Goal: Task Accomplishment & Management: Manage account settings

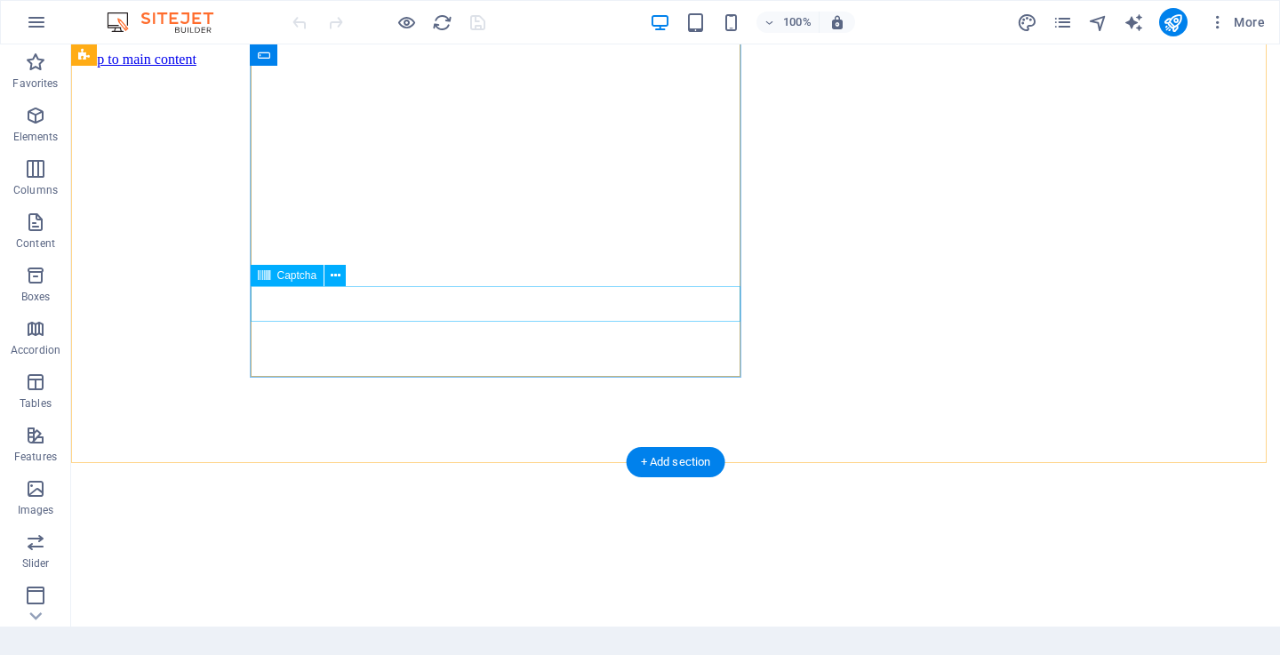
scroll to position [5697, 0]
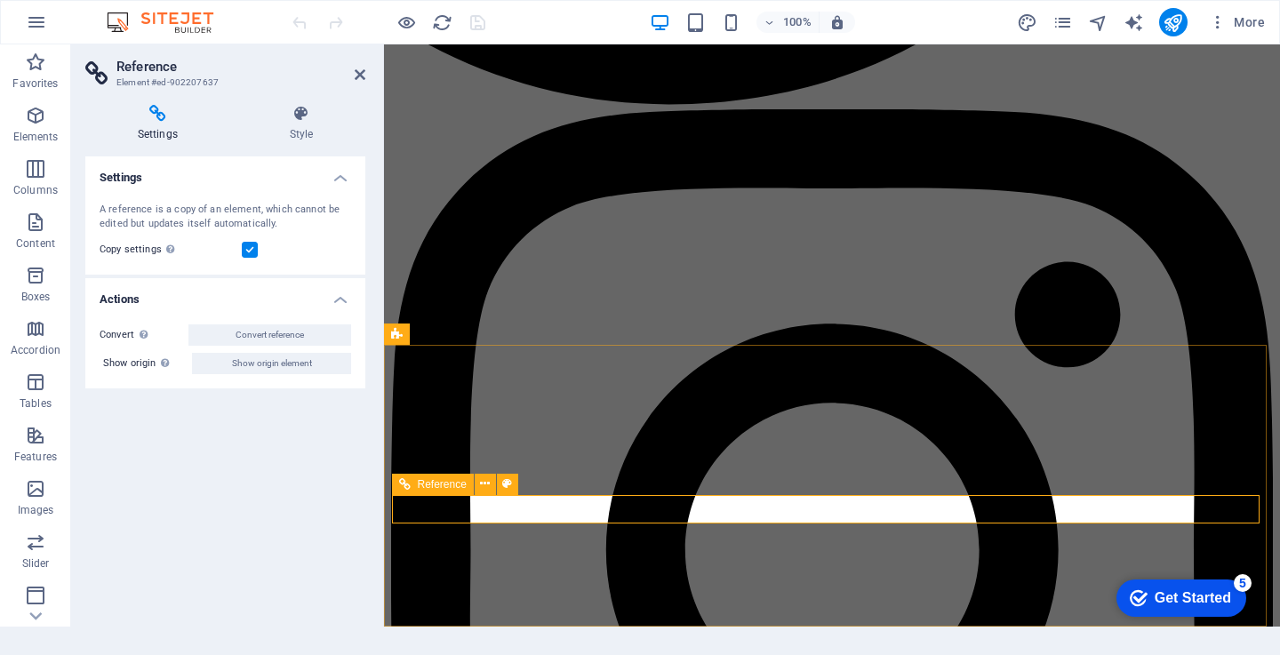
click at [302, 112] on icon at bounding box center [301, 114] width 128 height 18
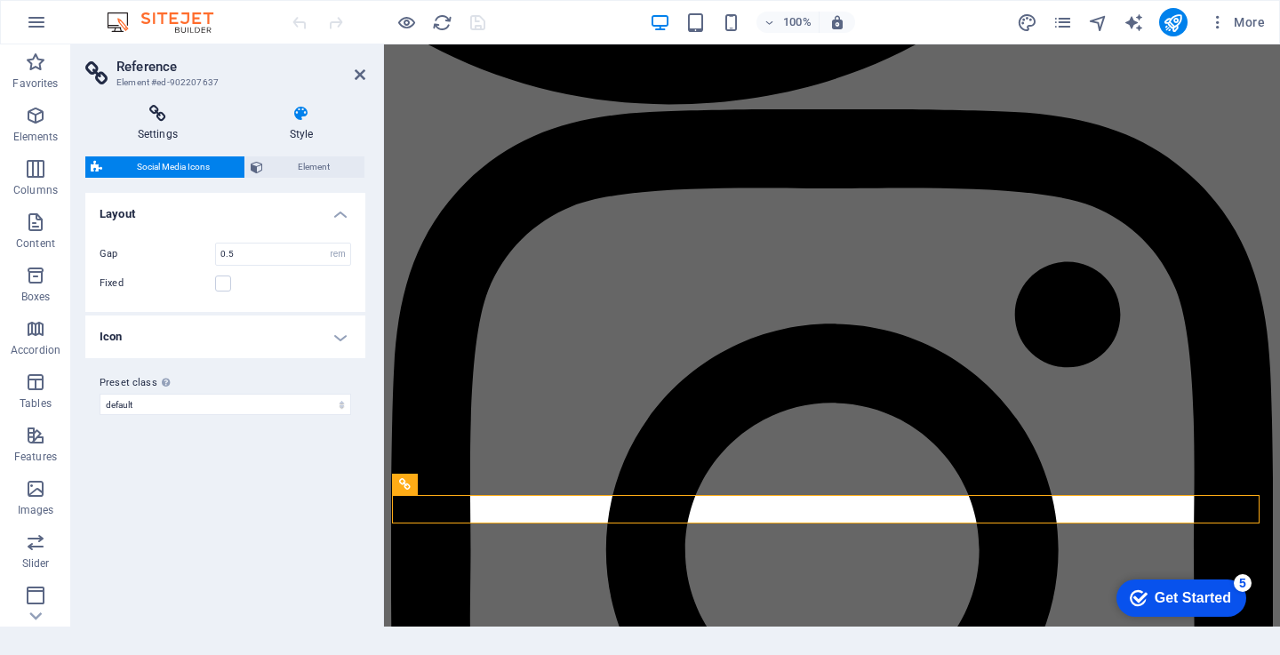
click at [162, 106] on icon at bounding box center [157, 114] width 145 height 18
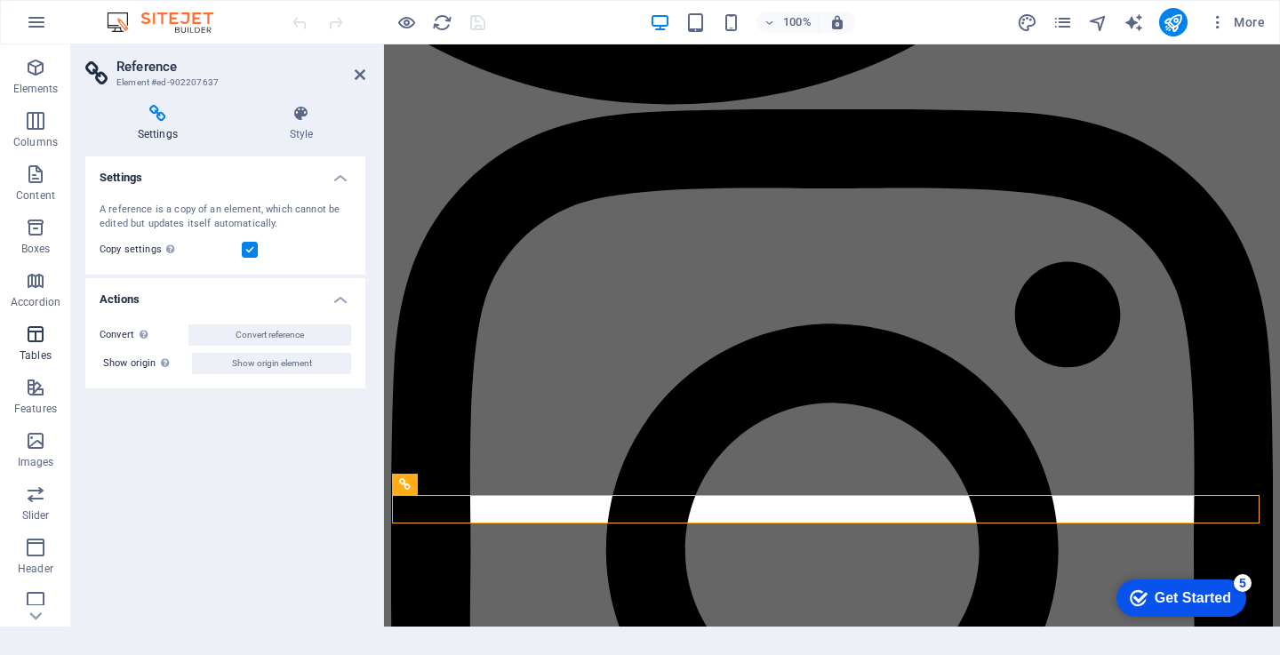
scroll to position [0, 0]
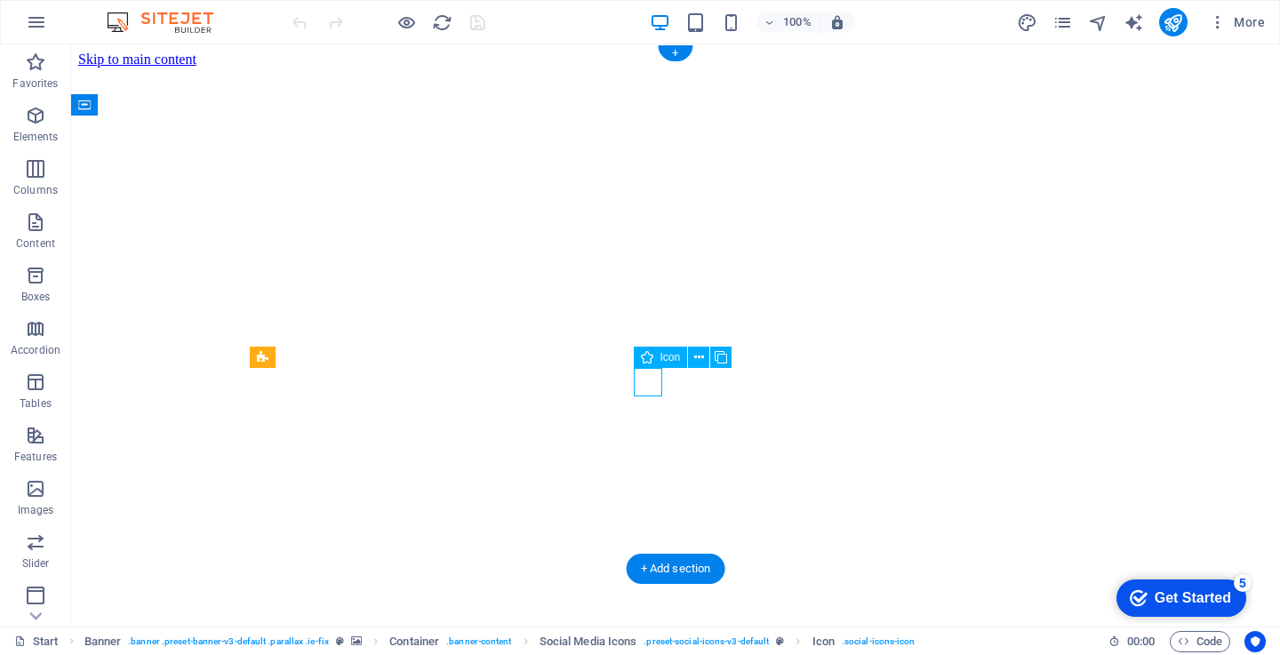
select select "xMidYMid"
select select "px"
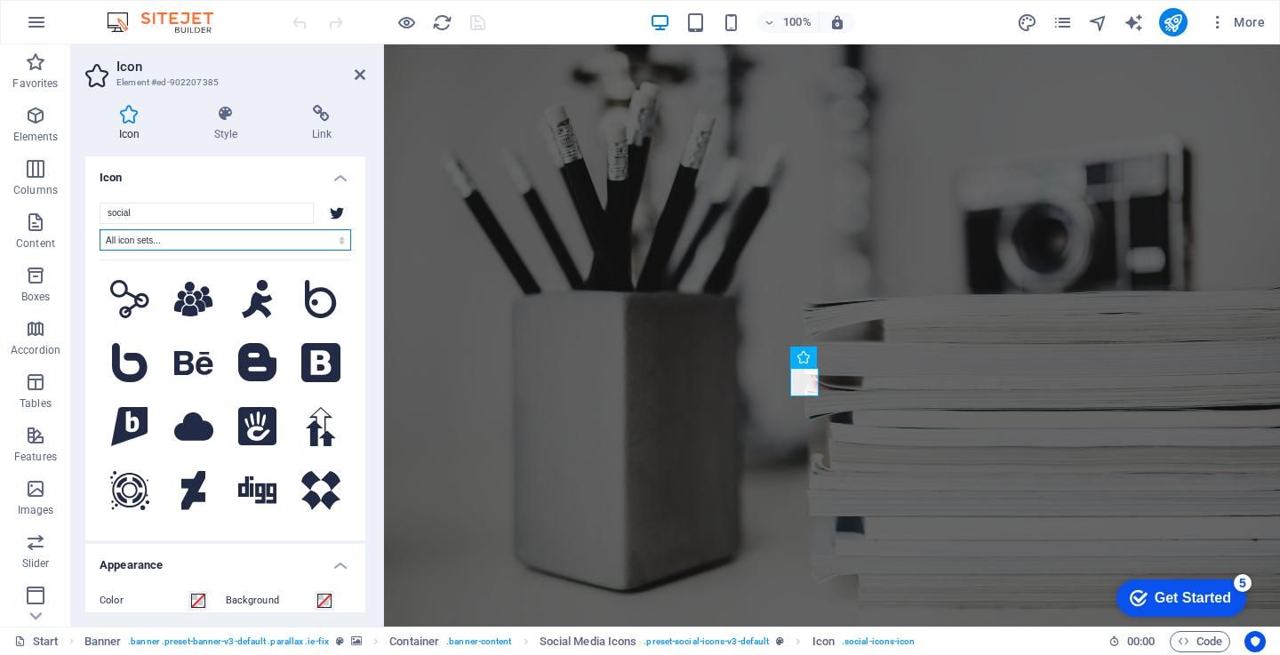
click at [193, 234] on select "All icon sets... IcoFont Ionicons FontAwesome Brands FontAwesome Duotone FontAw…" at bounding box center [225, 239] width 251 height 21
click at [210, 206] on input "social" at bounding box center [207, 213] width 214 height 21
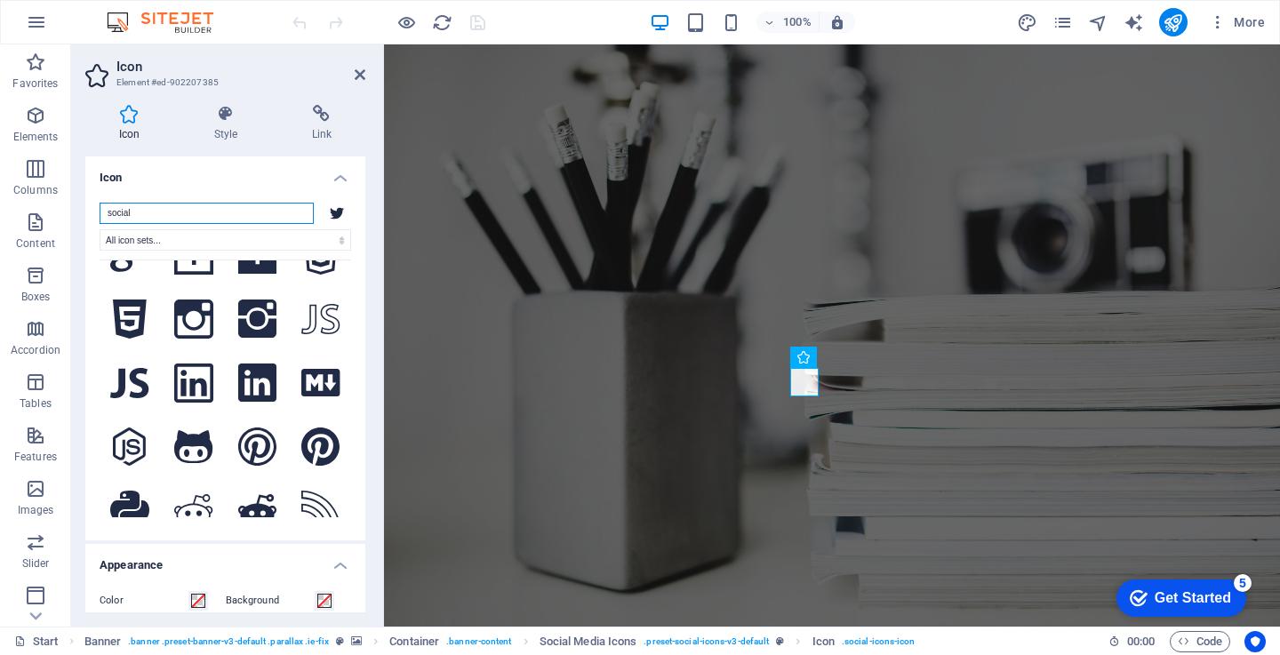
scroll to position [2669, 0]
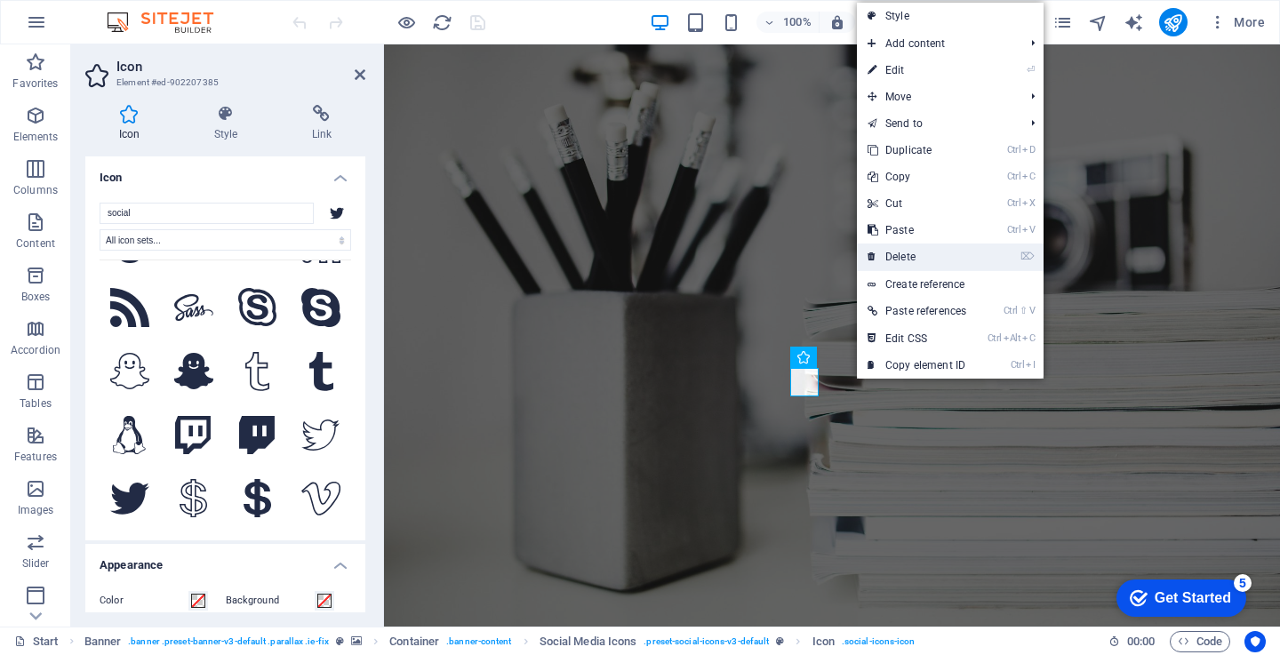
click at [930, 252] on link "⌦ Delete" at bounding box center [917, 256] width 120 height 27
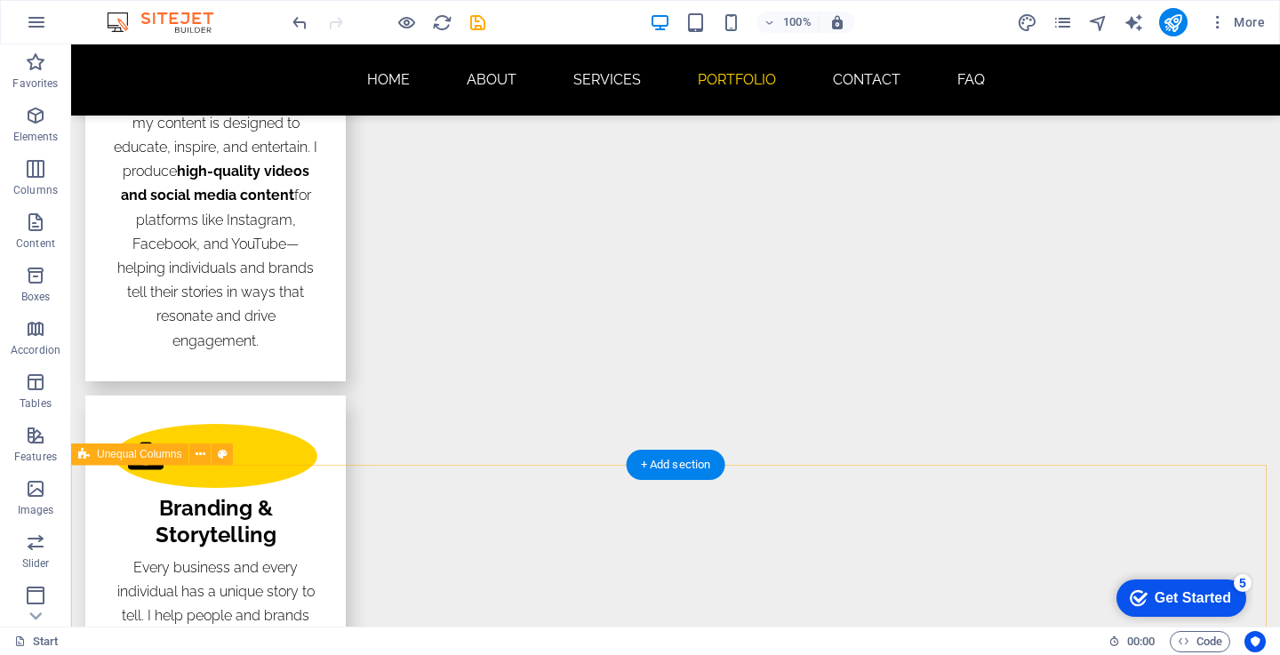
scroll to position [4710, 0]
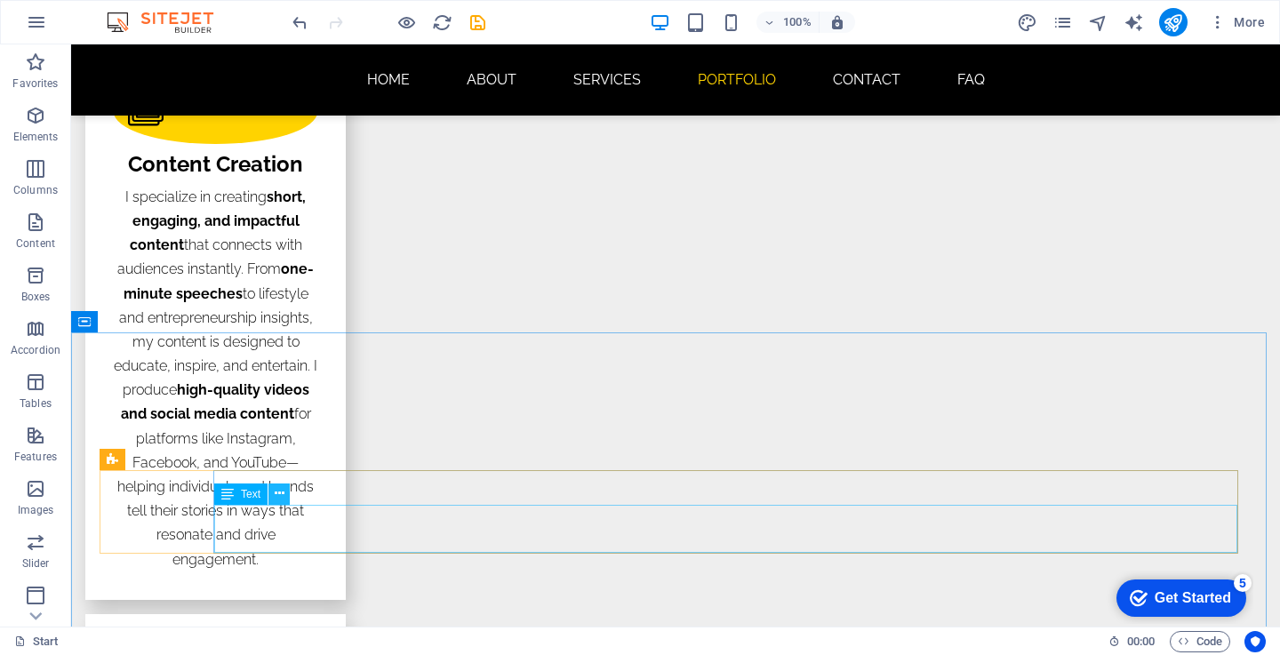
click at [275, 494] on icon at bounding box center [280, 493] width 10 height 19
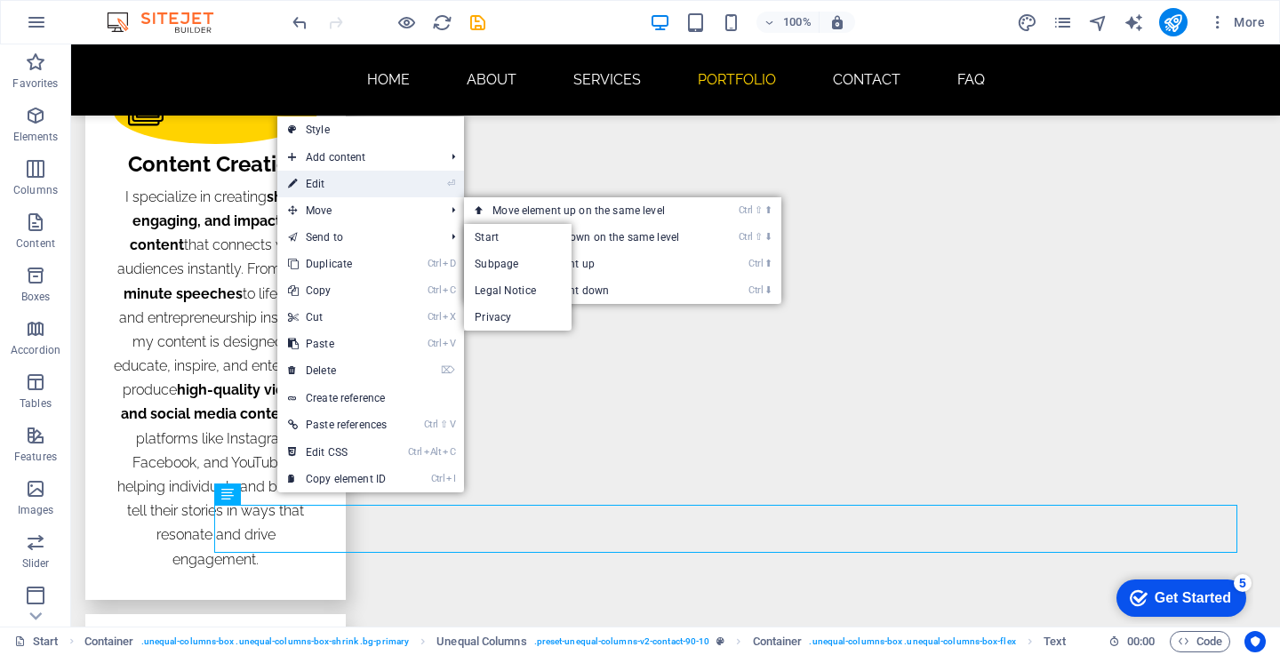
click at [353, 187] on link "⏎ Edit" at bounding box center [337, 184] width 120 height 27
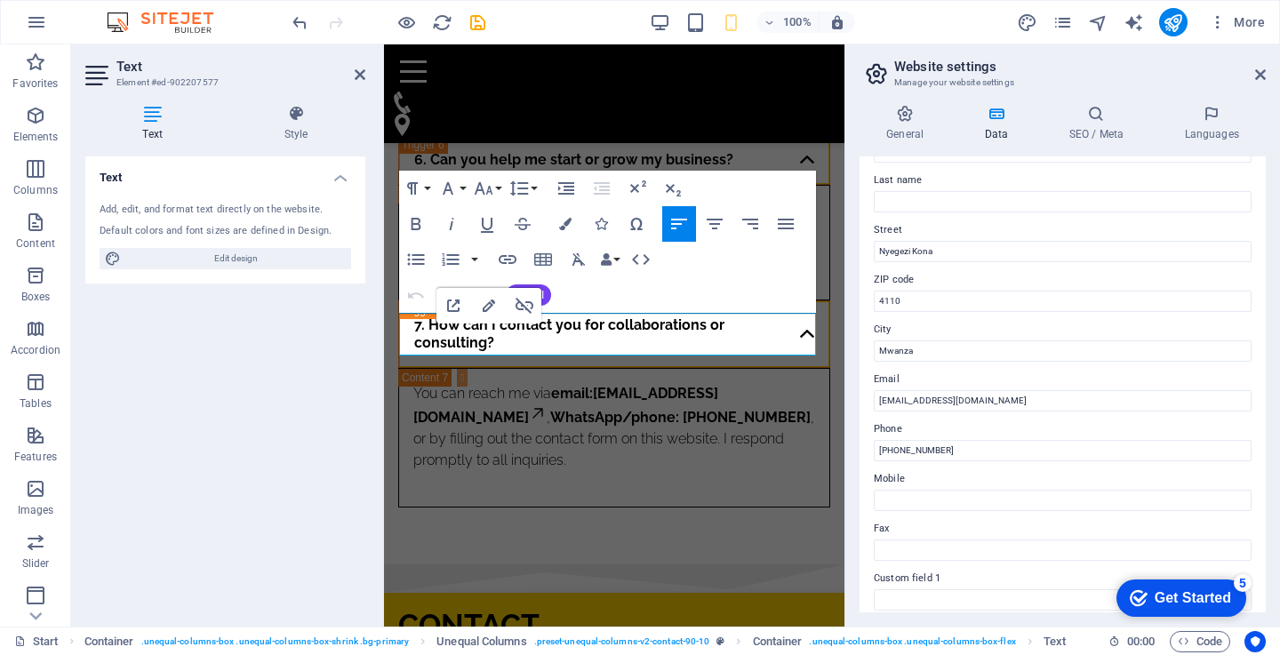
scroll to position [267, 0]
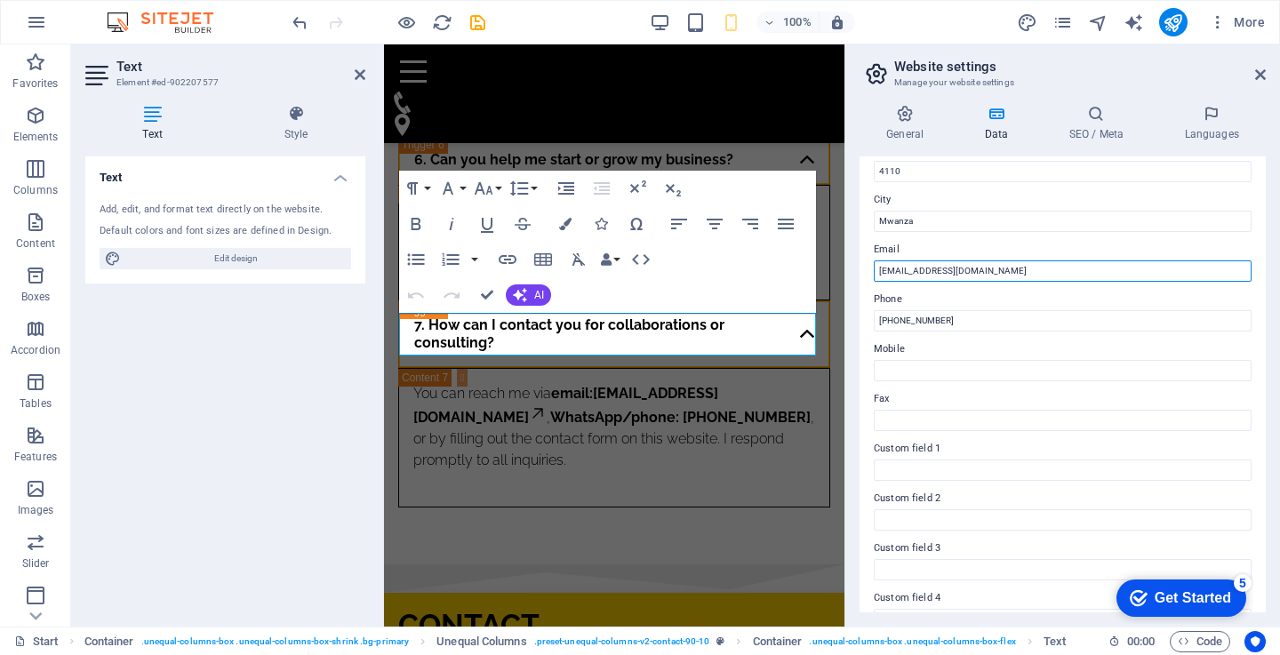
drag, startPoint x: 891, startPoint y: 273, endPoint x: 882, endPoint y: 274, distance: 9.8
click at [882, 274] on input "[EMAIL_ADDRESS][DOMAIN_NAME]" at bounding box center [1063, 270] width 378 height 21
drag, startPoint x: 893, startPoint y: 272, endPoint x: 874, endPoint y: 275, distance: 19.0
click at [874, 275] on input "[EMAIL_ADDRESS][DOMAIN_NAME]" at bounding box center [1063, 270] width 378 height 21
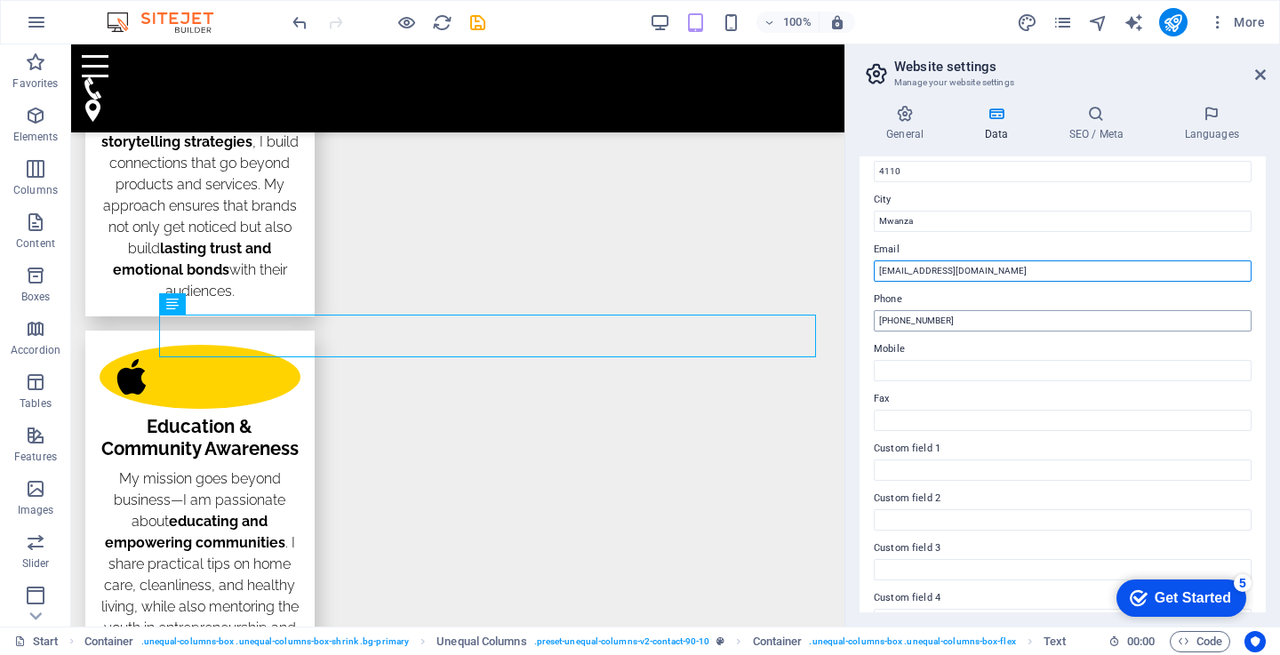
type input "[EMAIL_ADDRESS][DOMAIN_NAME]"
drag, startPoint x: 962, startPoint y: 320, endPoint x: 870, endPoint y: 318, distance: 91.5
click at [870, 318] on div "Contact data for this website. This can be used everywhere on the website and w…" at bounding box center [1062, 384] width 406 height 456
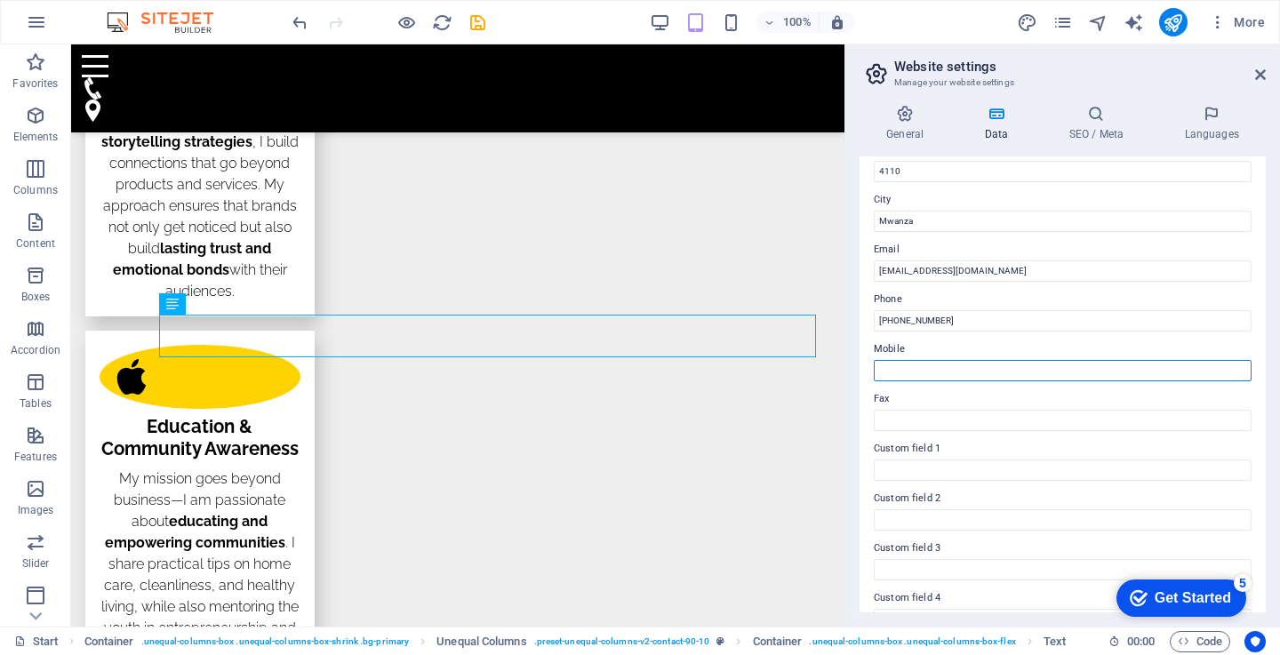
click at [902, 372] on input "Mobile" at bounding box center [1063, 370] width 378 height 21
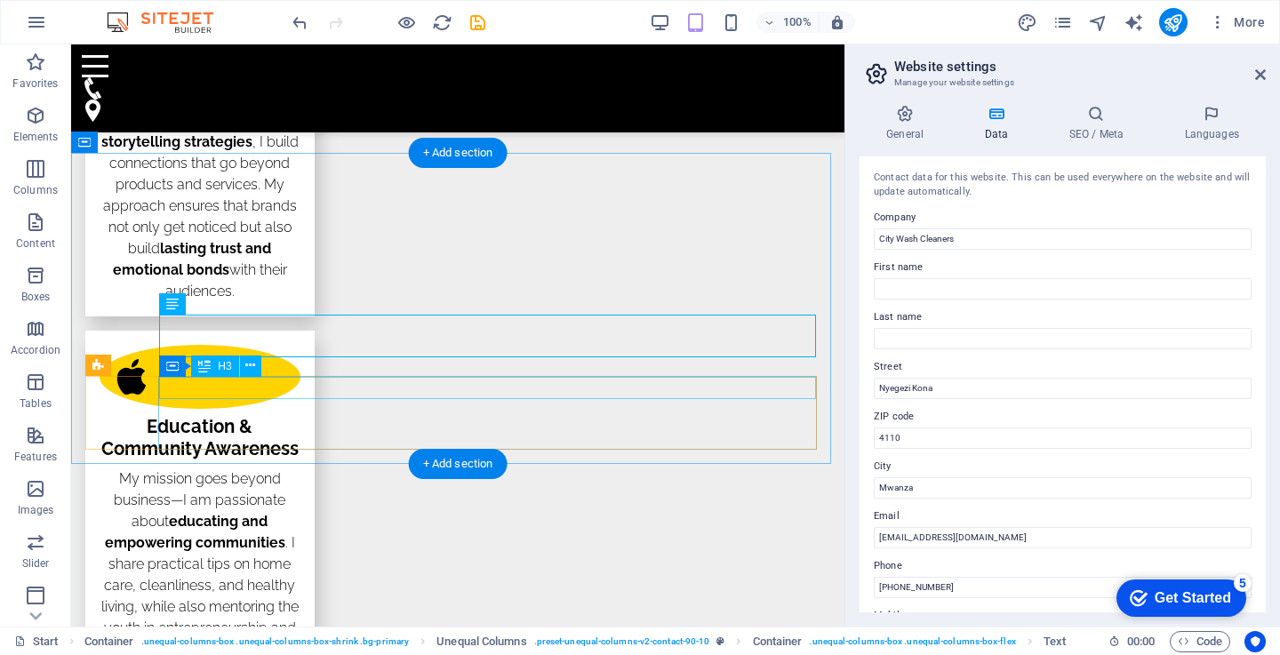
type input "[PHONE_NUMBER]"
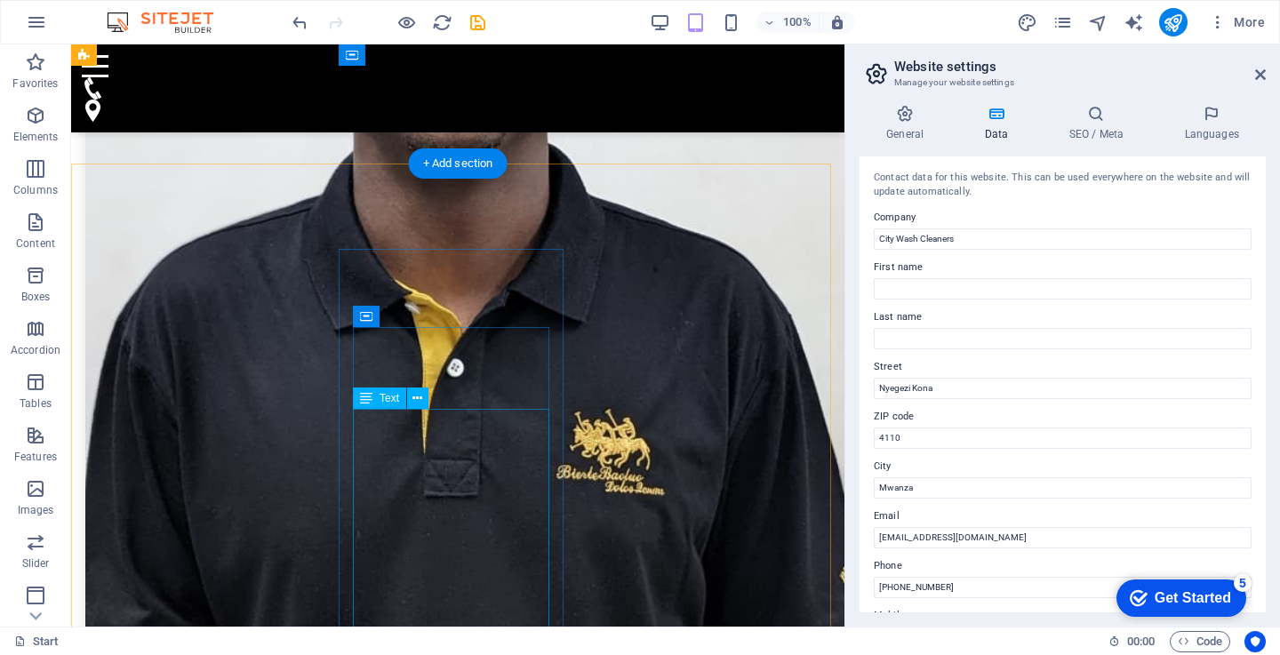
scroll to position [744, 0]
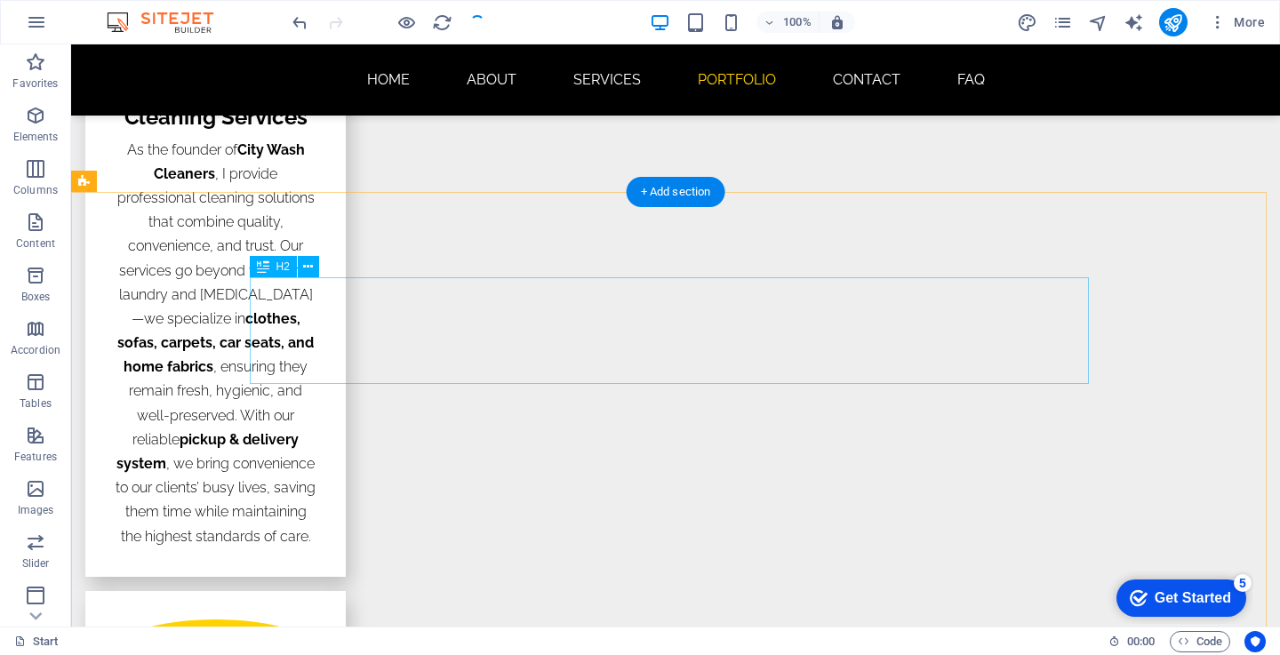
scroll to position [3999, 0]
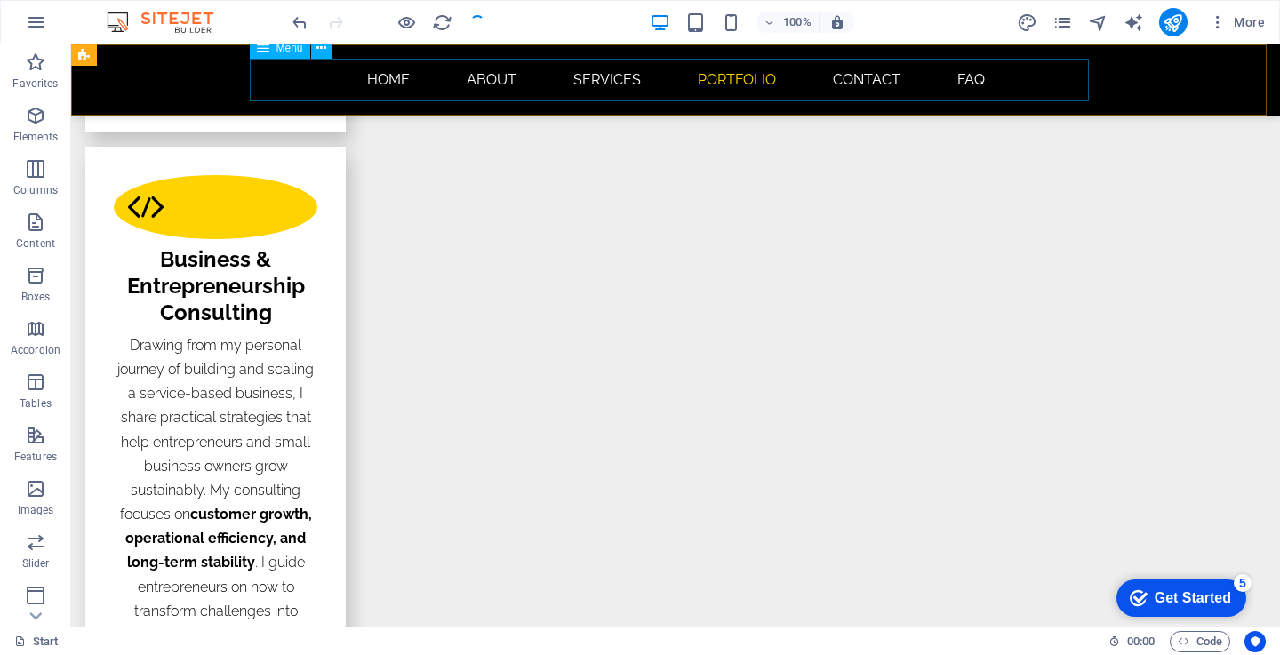
click at [968, 73] on nav "Home About Services Portfolio Contact FAQ" at bounding box center [675, 80] width 839 height 43
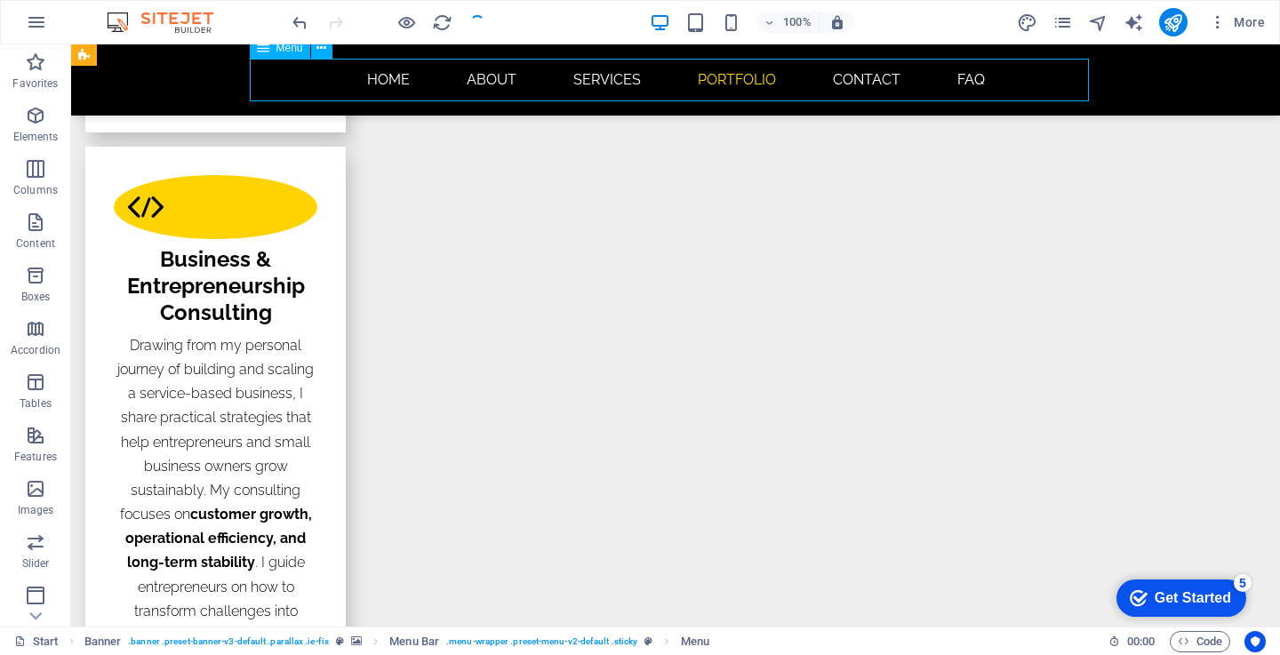
click at [957, 76] on nav "Home About Services Portfolio Contact FAQ" at bounding box center [675, 80] width 839 height 43
click at [962, 76] on nav "Home About Services Portfolio Contact FAQ" at bounding box center [675, 80] width 839 height 43
select select
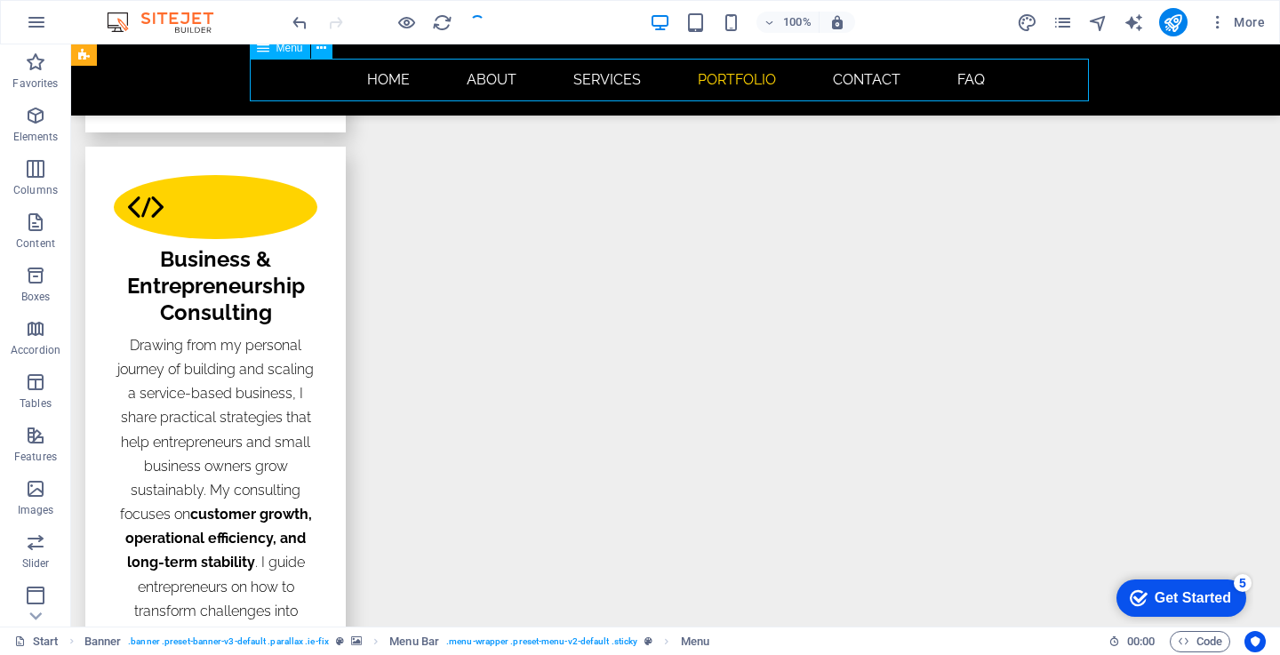
select select
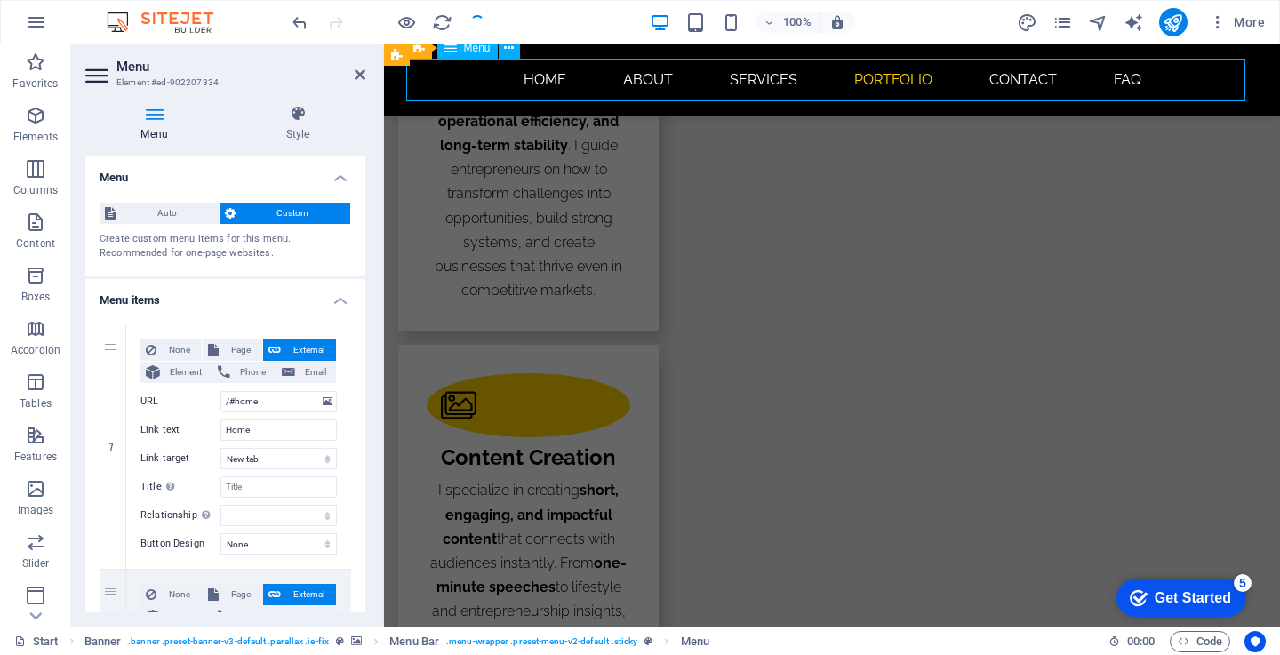
click at [962, 76] on nav "Home About Services Portfolio Contact FAQ" at bounding box center [831, 80] width 839 height 43
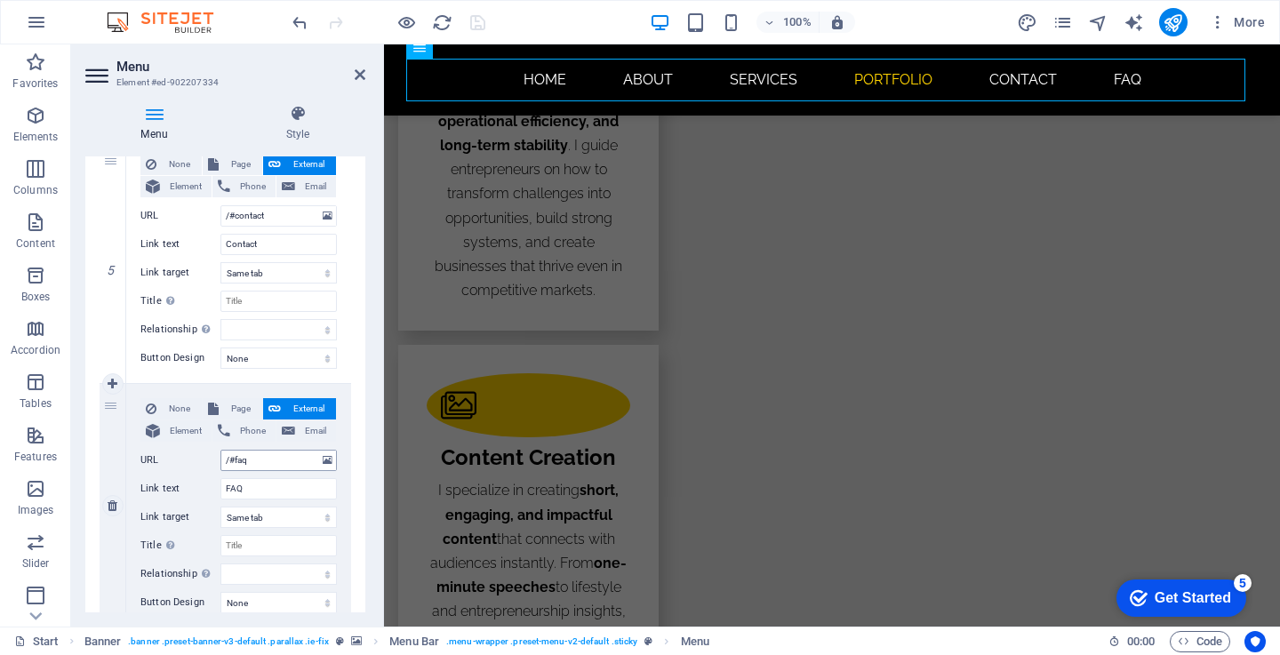
scroll to position [1139, 0]
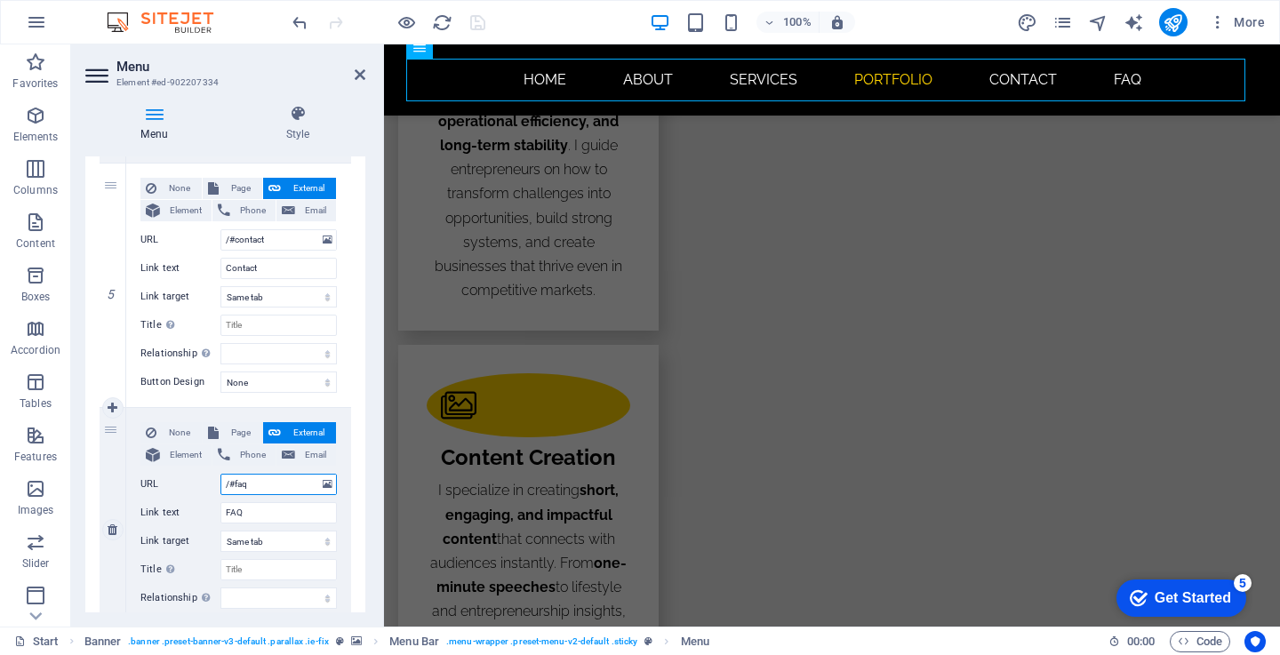
click at [263, 483] on input "/#faq" at bounding box center [278, 484] width 116 height 21
click at [162, 459] on button "Element" at bounding box center [175, 454] width 71 height 21
select select
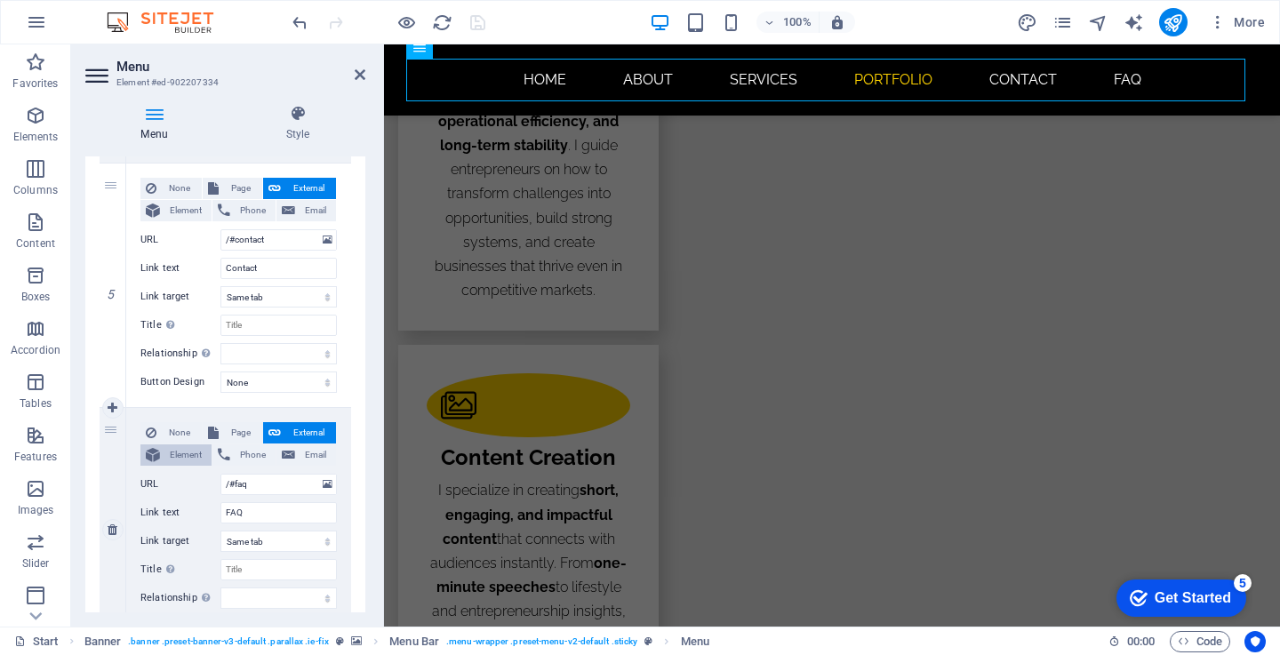
select select
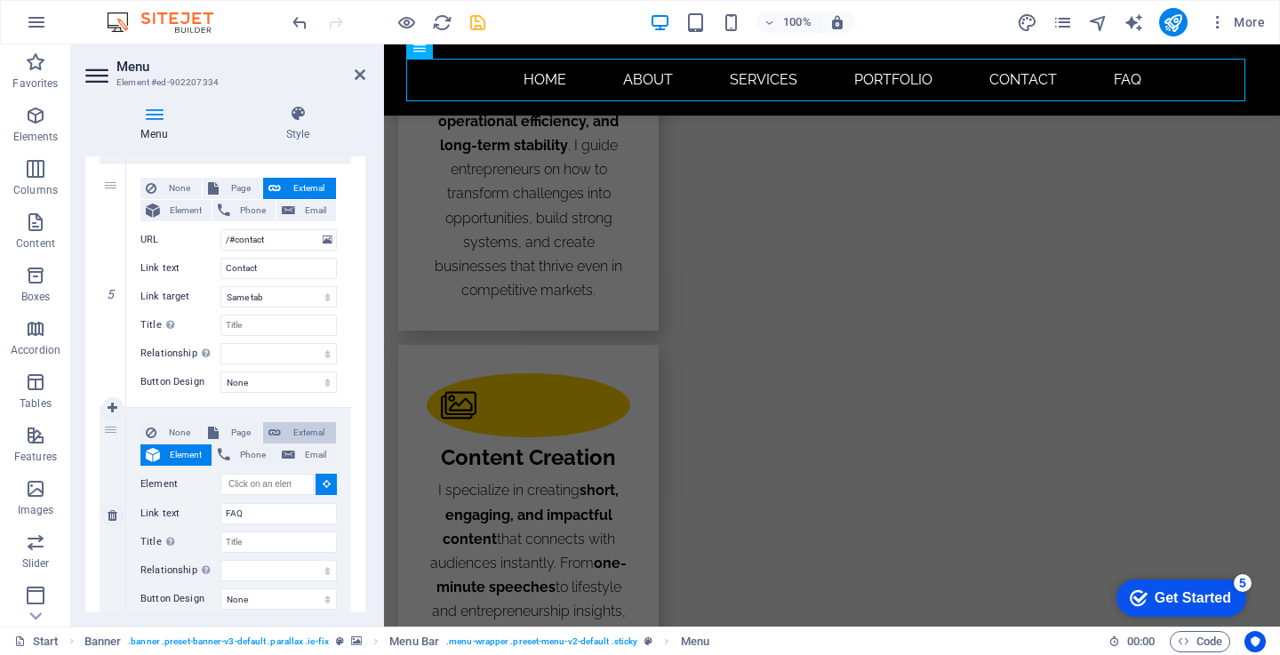
click at [307, 428] on span "External" at bounding box center [308, 432] width 44 height 21
select select
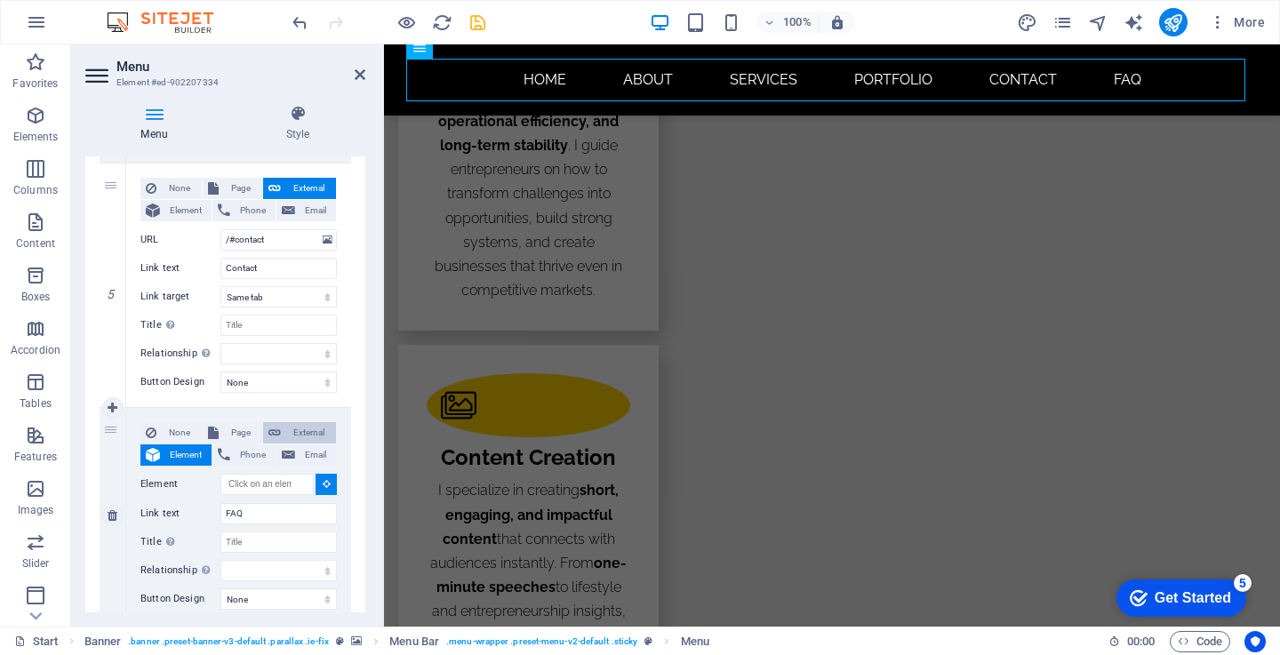
select select
select select "blank"
select select
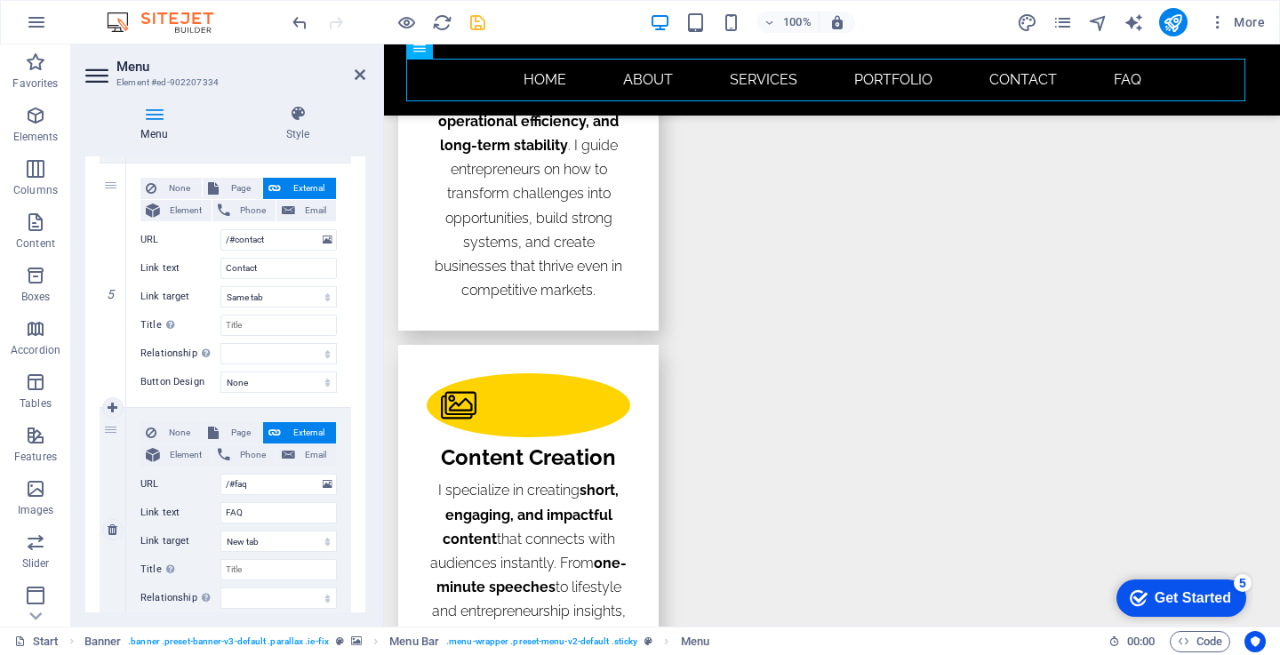
click at [313, 429] on span "External" at bounding box center [308, 432] width 44 height 21
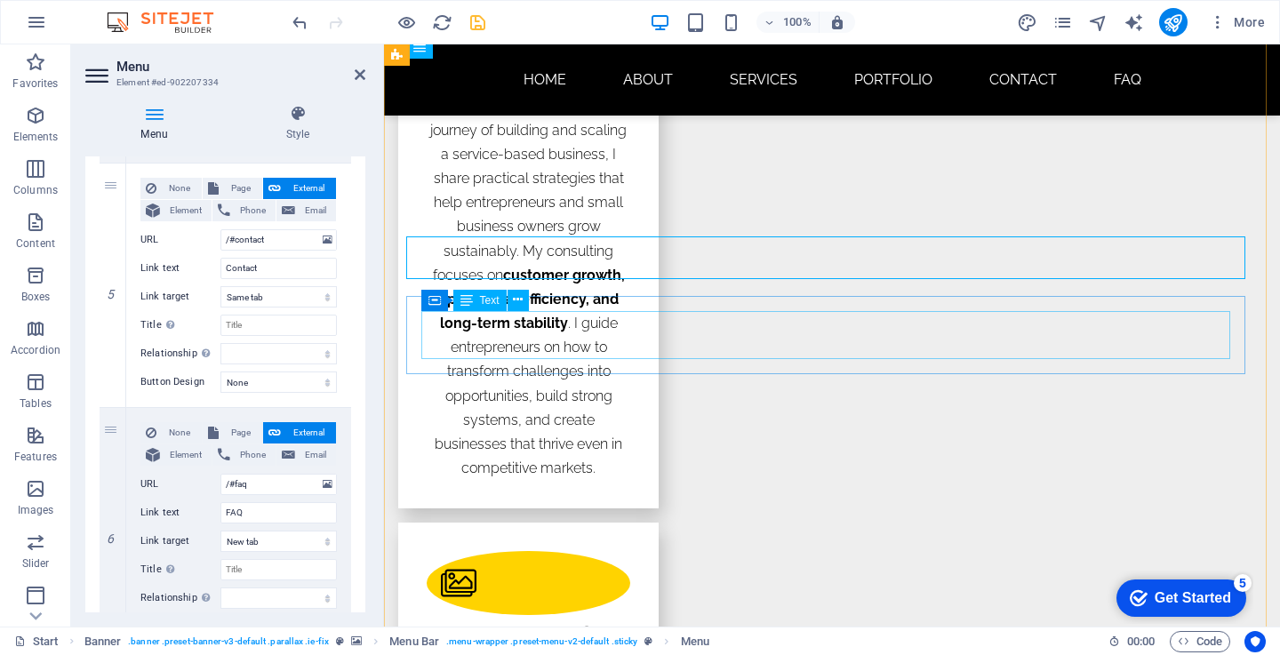
scroll to position [3643, 0]
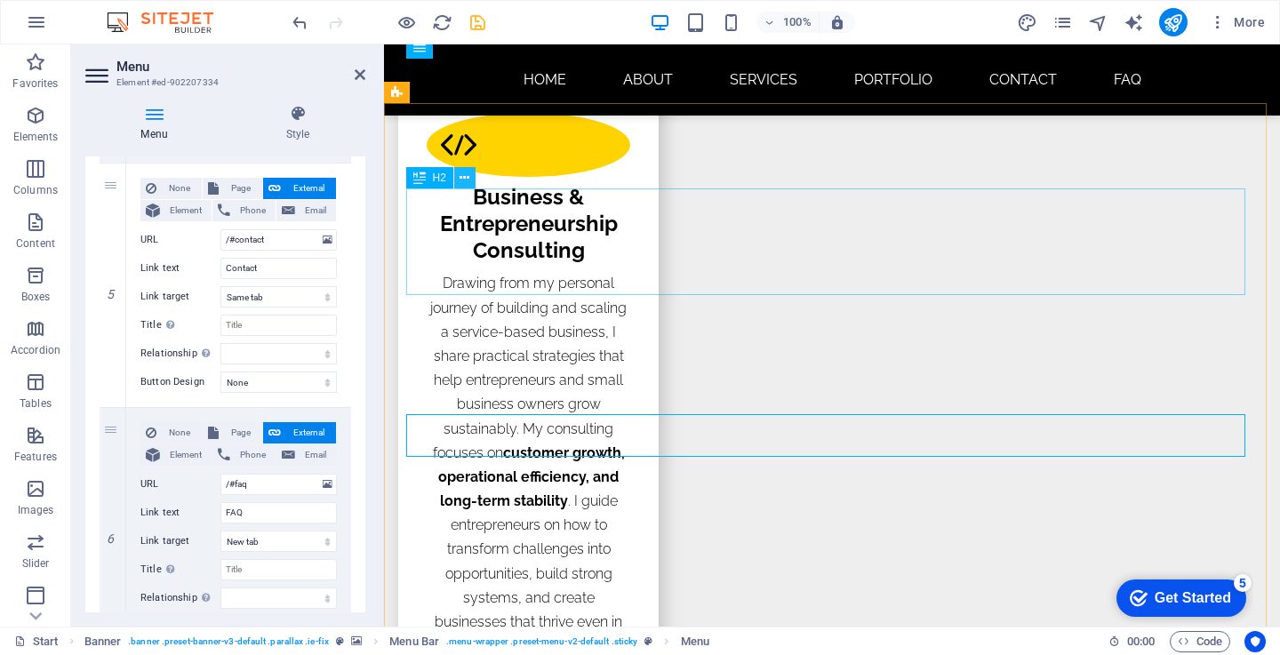
click at [459, 173] on icon at bounding box center [464, 178] width 10 height 19
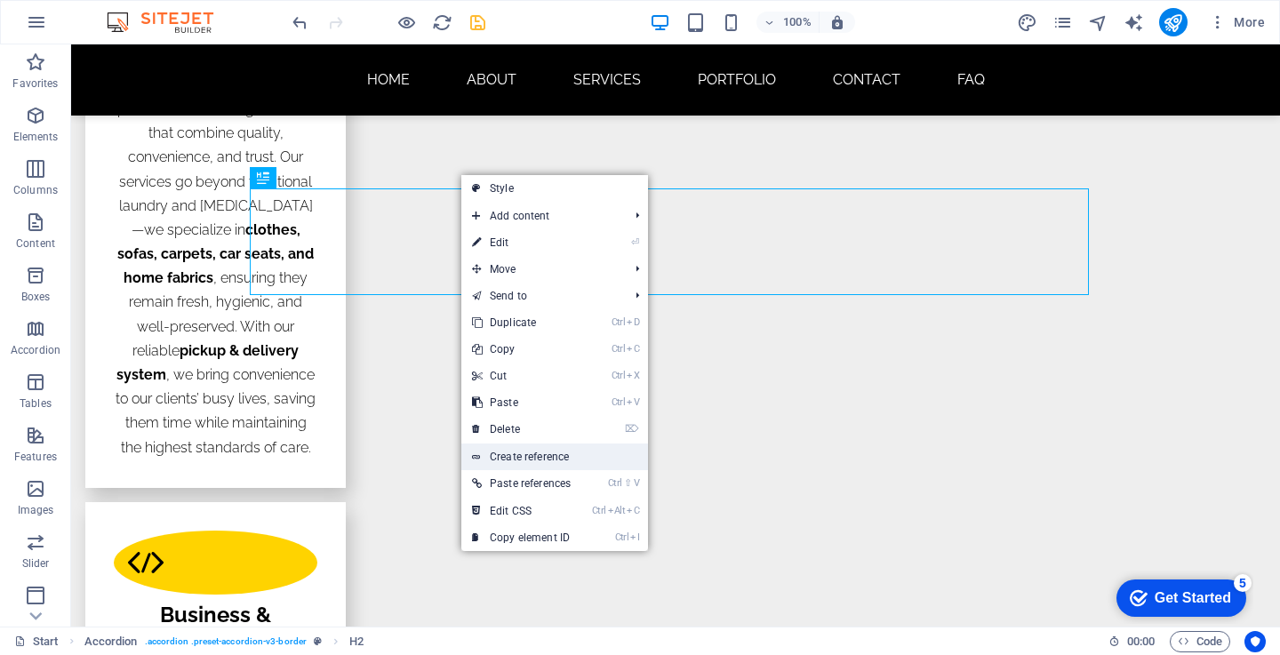
click at [516, 458] on link "Create reference" at bounding box center [554, 456] width 187 height 27
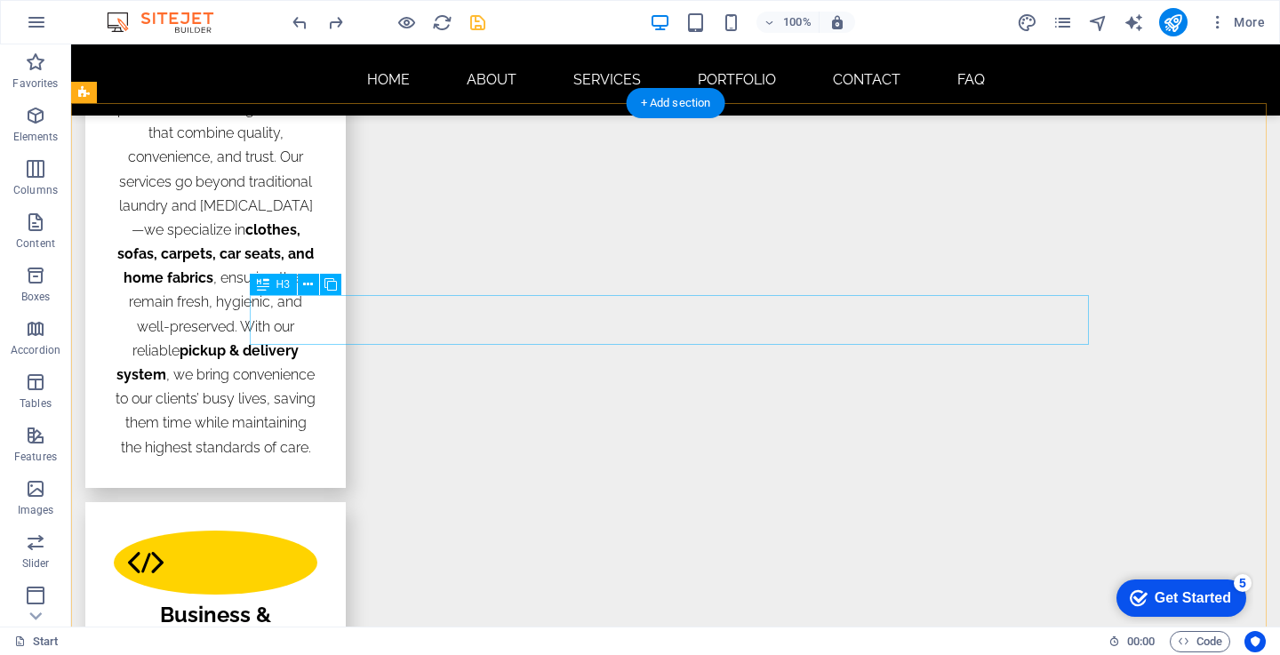
scroll to position [3466, 0]
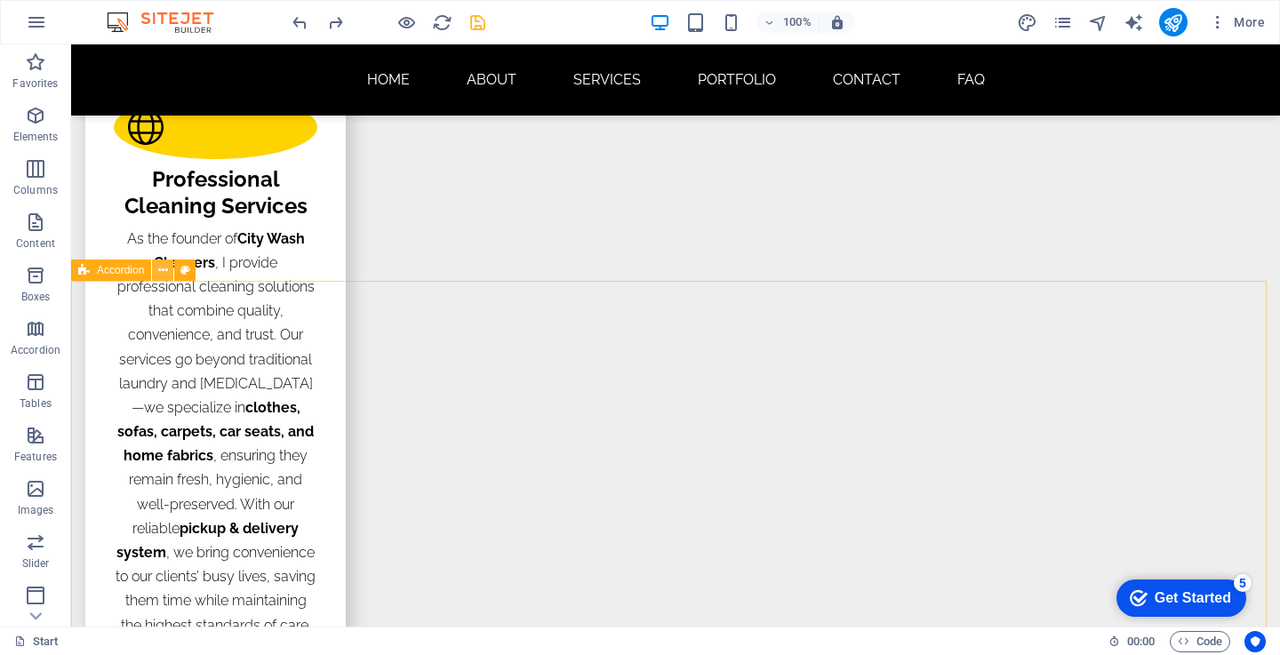
click at [164, 267] on icon at bounding box center [163, 270] width 10 height 19
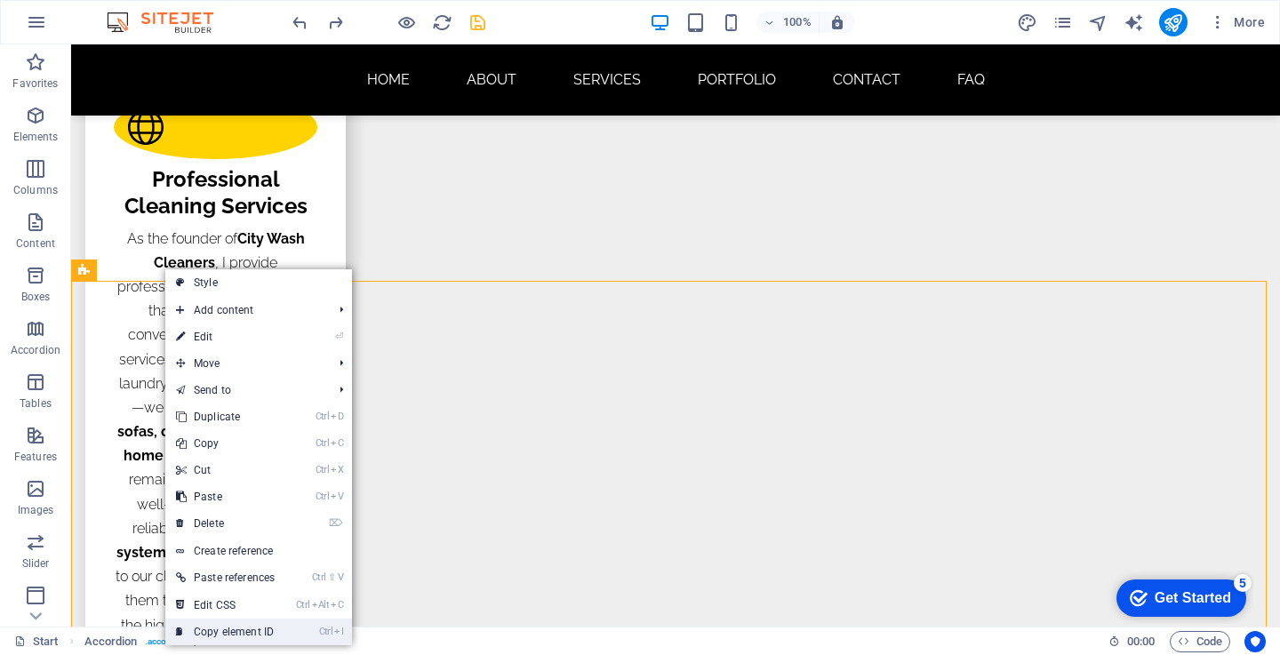
click at [254, 629] on link "Ctrl I Copy element ID" at bounding box center [225, 631] width 120 height 27
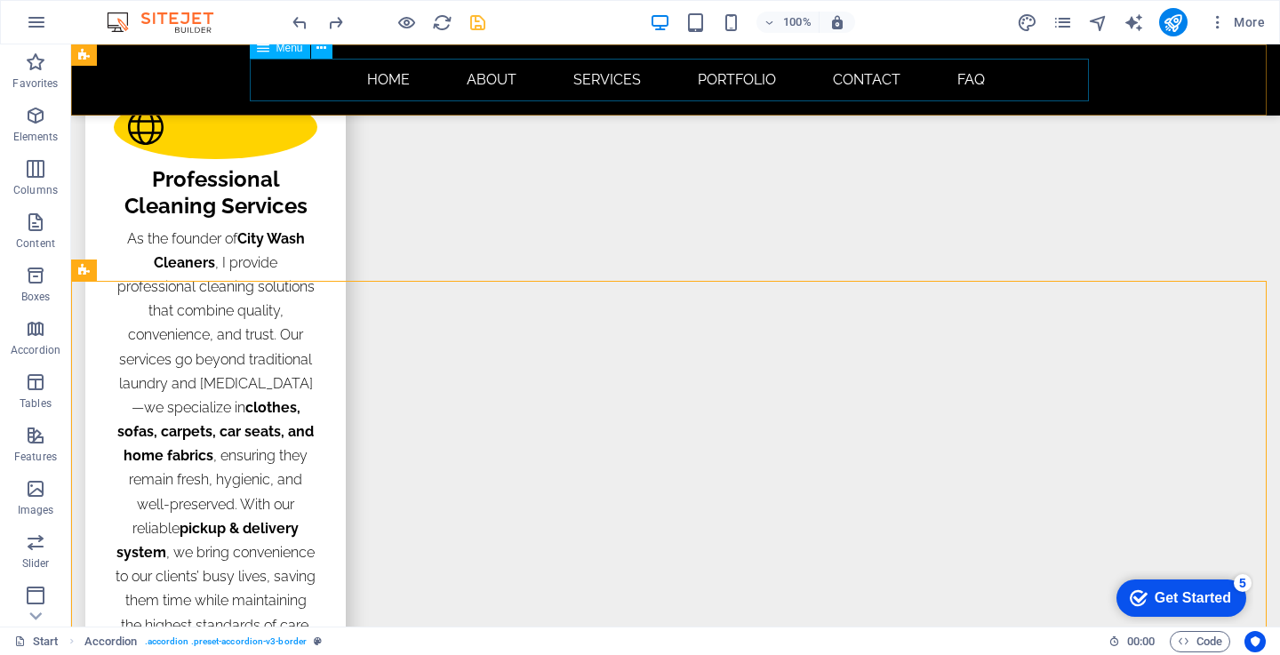
click at [969, 82] on nav "Home About Services Portfolio Contact FAQ" at bounding box center [675, 80] width 839 height 43
select select
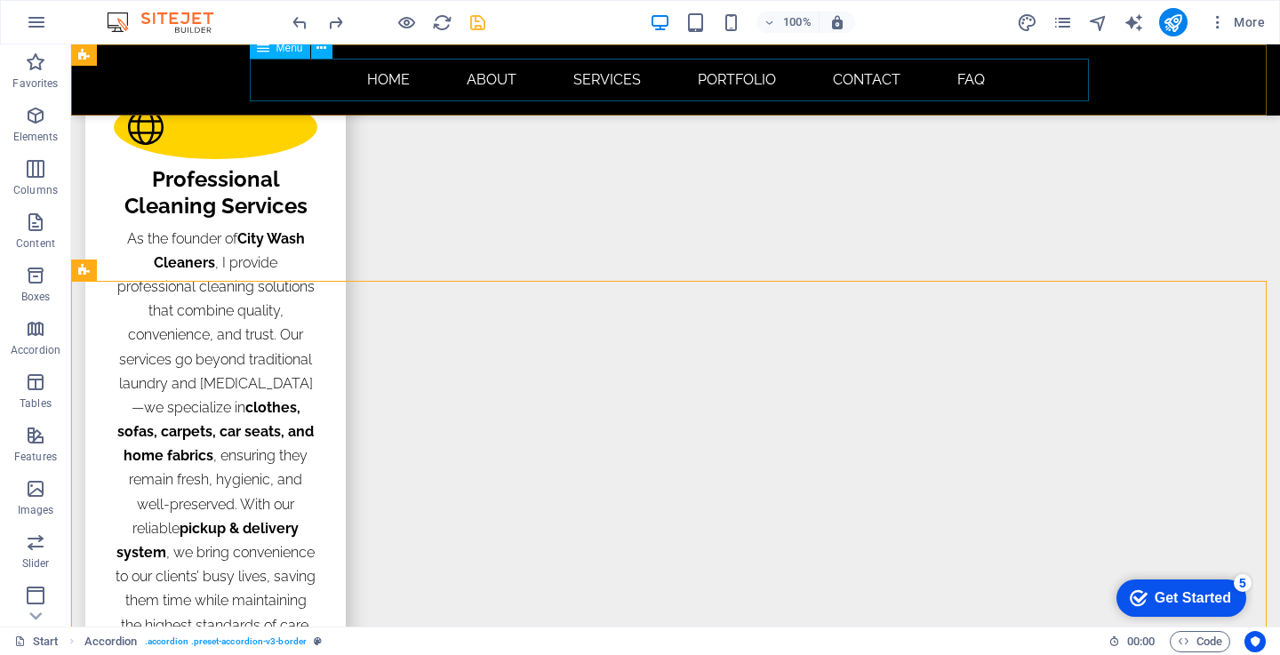
select select
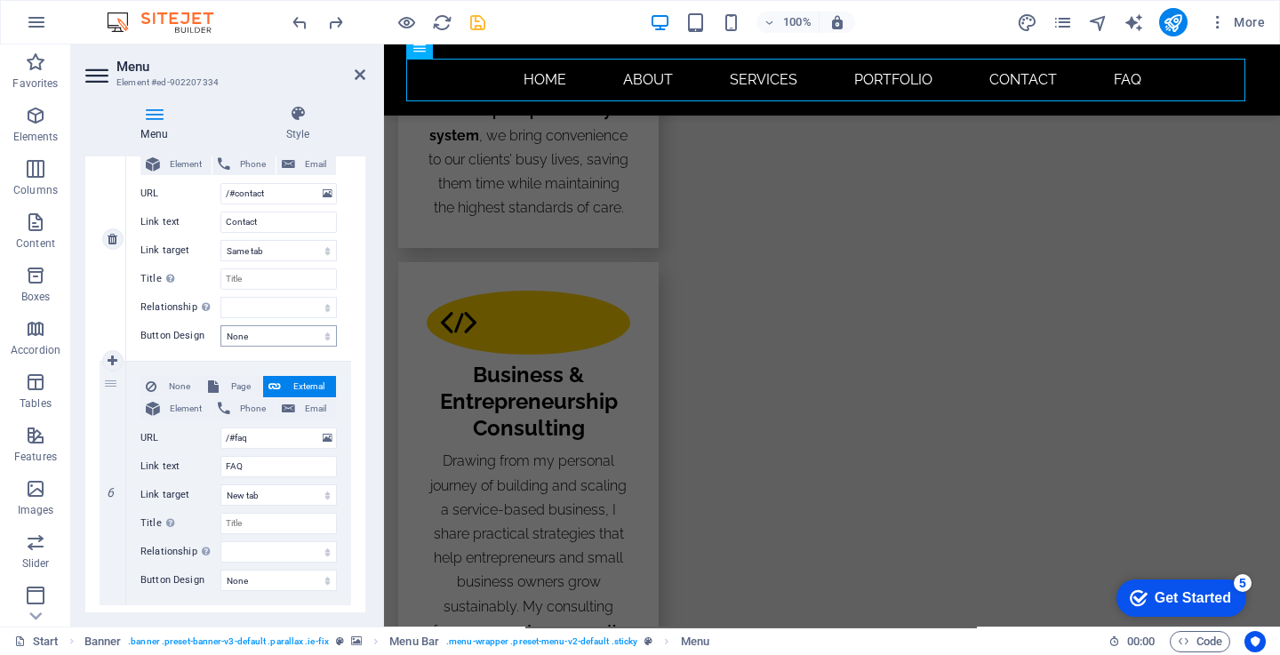
scroll to position [1228, 0]
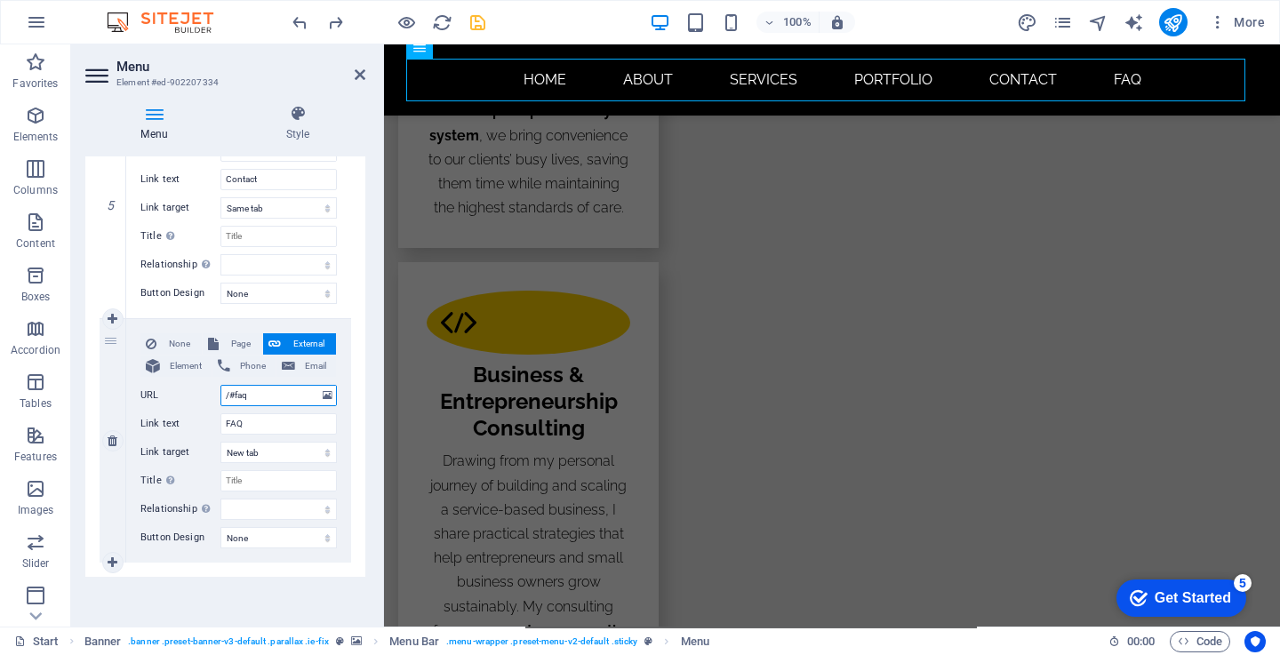
drag, startPoint x: 267, startPoint y: 395, endPoint x: 201, endPoint y: 396, distance: 65.8
click at [201, 396] on div "URL /#faq" at bounding box center [238, 395] width 196 height 21
paste input "#ed-902207652"
type input "#ed-902207652"
select select
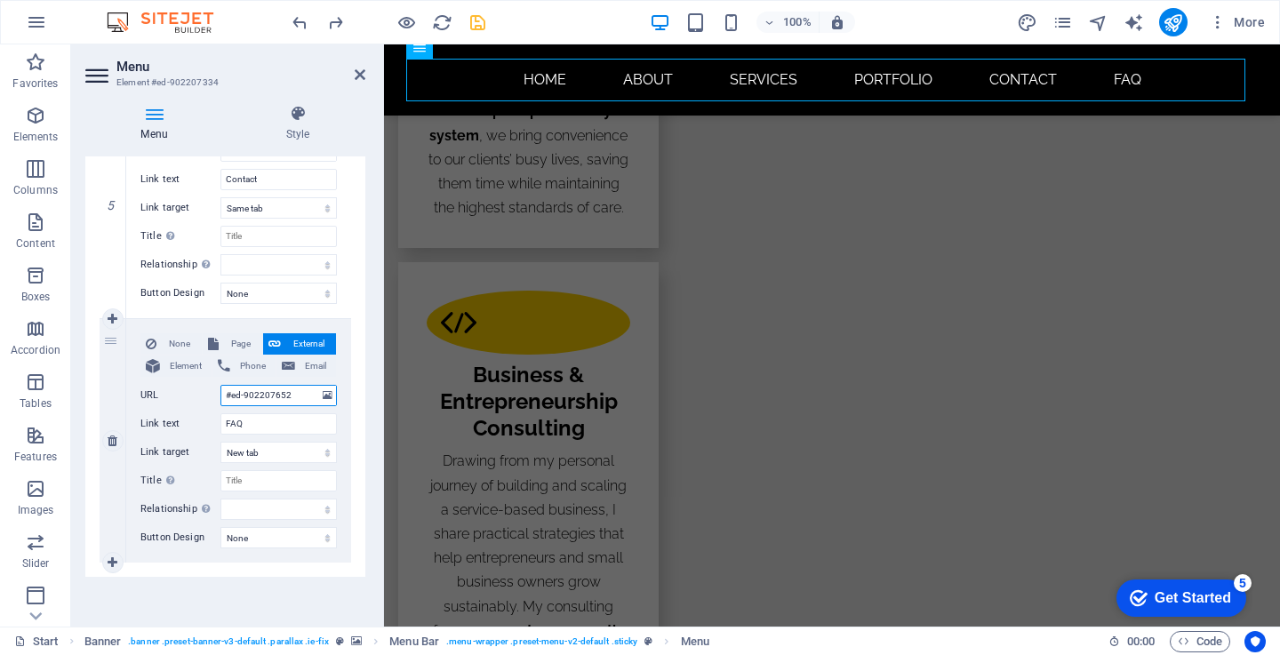
select select
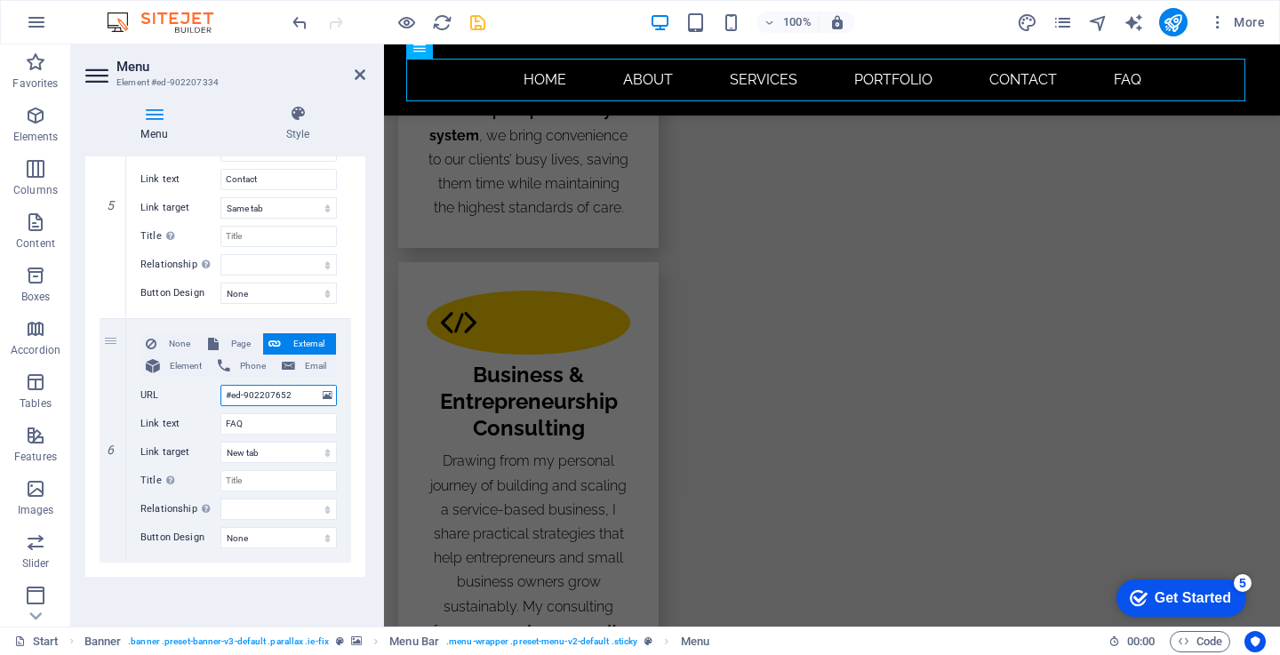
type input "#ed-902207652"
click at [469, 26] on icon "save" at bounding box center [477, 22] width 20 height 20
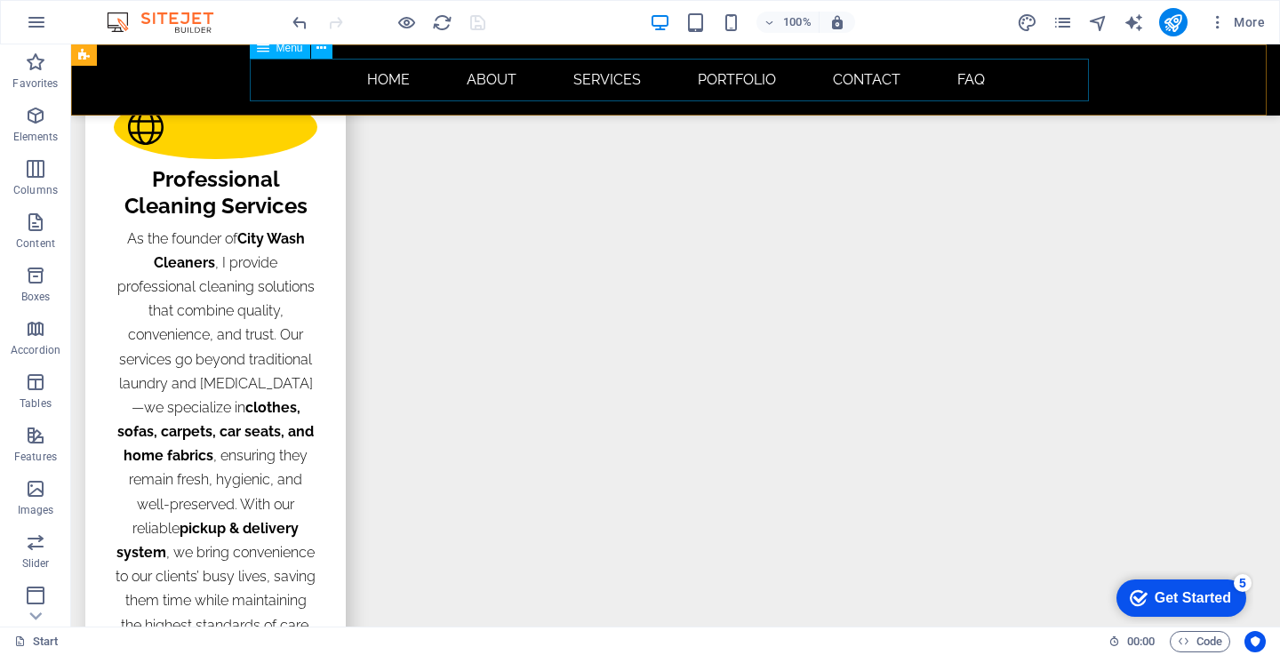
click at [857, 79] on nav "Home About Services Portfolio Contact FAQ" at bounding box center [675, 80] width 839 height 43
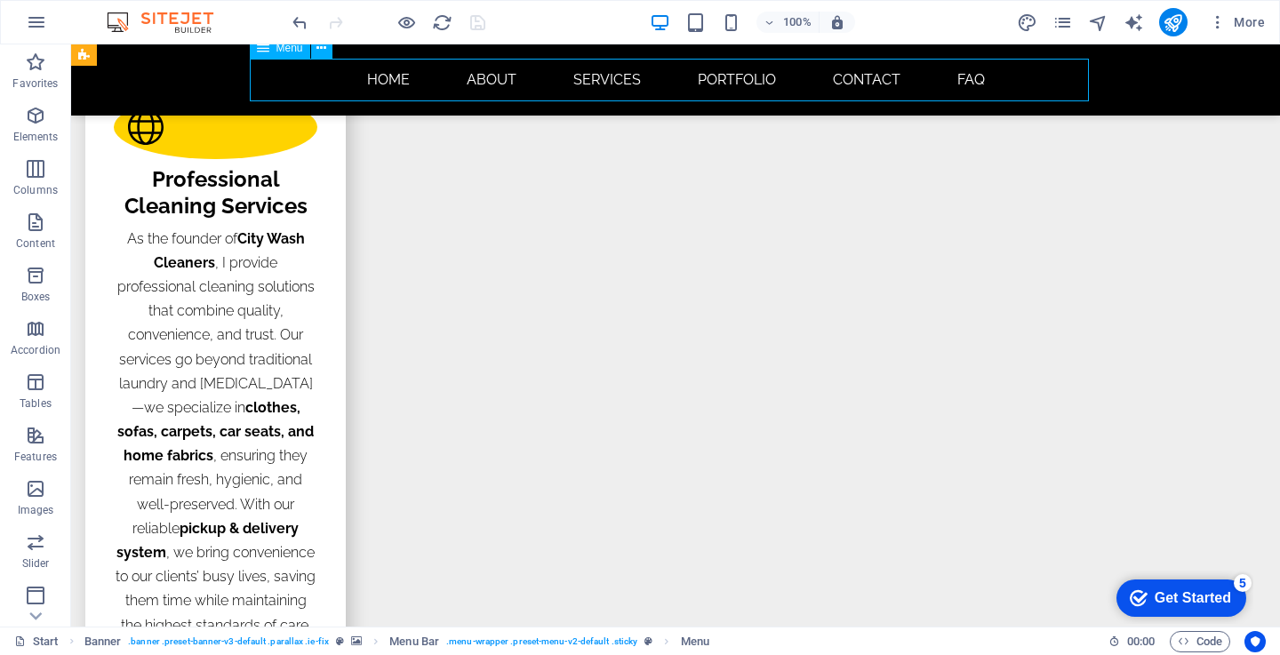
click at [954, 76] on nav "Home About Services Portfolio Contact FAQ" at bounding box center [675, 80] width 839 height 43
click at [0, 0] on icon "publish" at bounding box center [0, 0] width 0 height 0
